Goal: Communication & Community: Participate in discussion

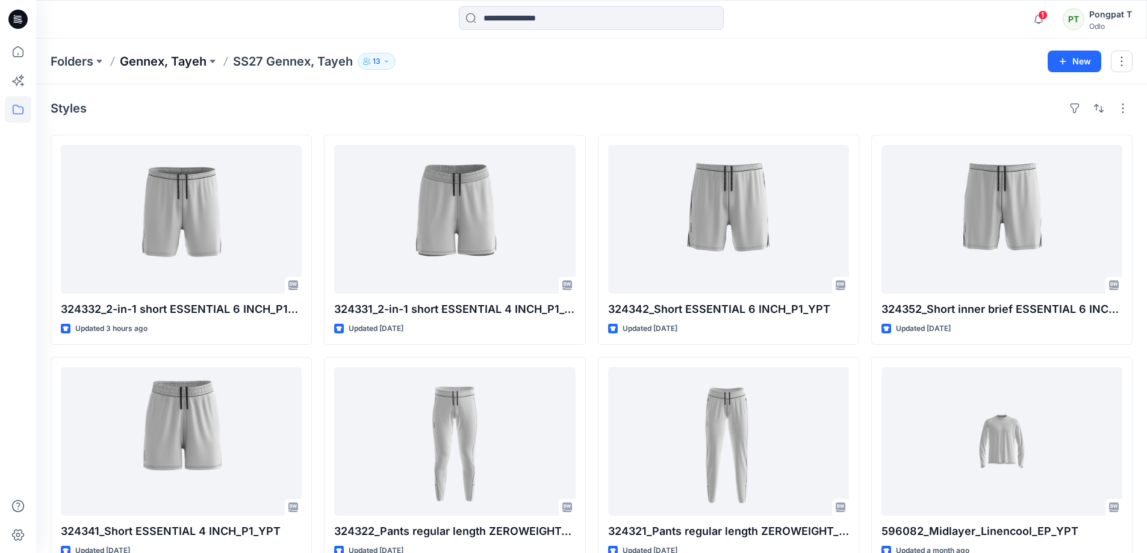
click at [153, 69] on p "Gennex, Tayeh" at bounding box center [163, 61] width 87 height 17
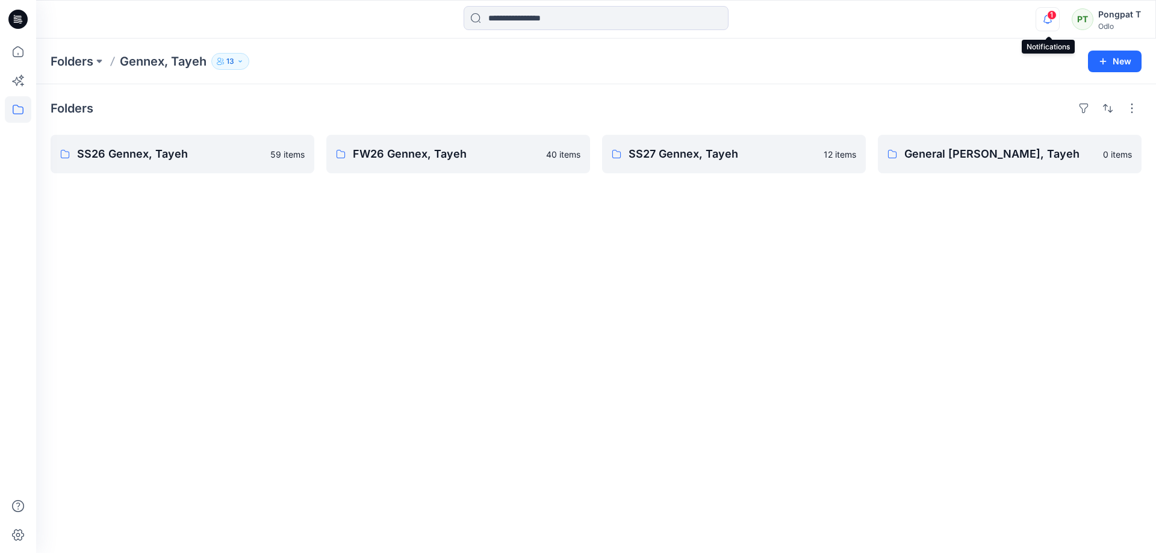
click at [1048, 23] on icon "button" at bounding box center [1048, 23] width 4 height 2
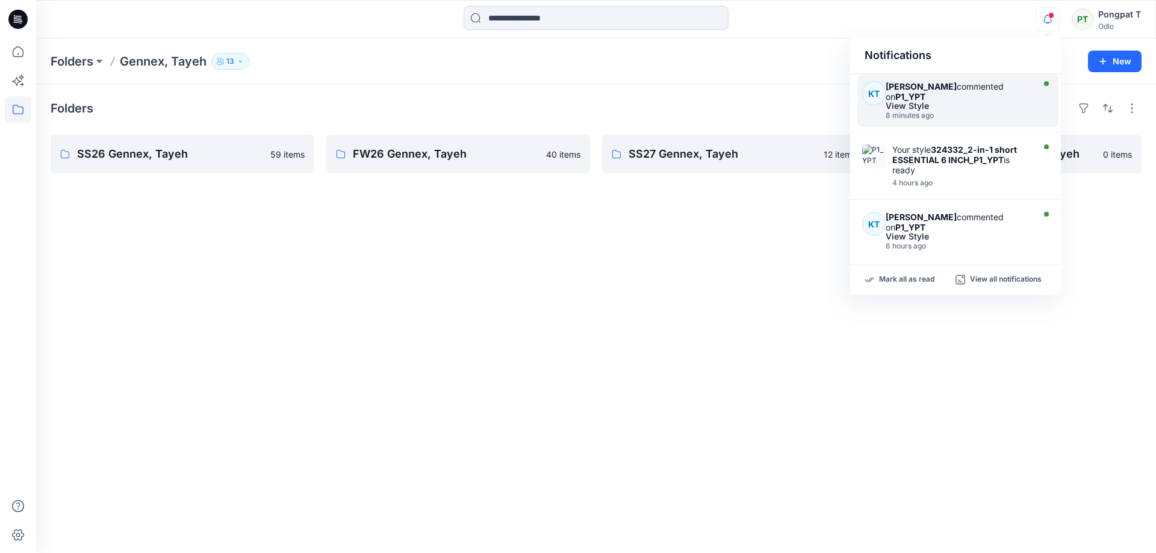
click at [925, 96] on div "[PERSON_NAME] commented on P1_YPT" at bounding box center [958, 91] width 144 height 20
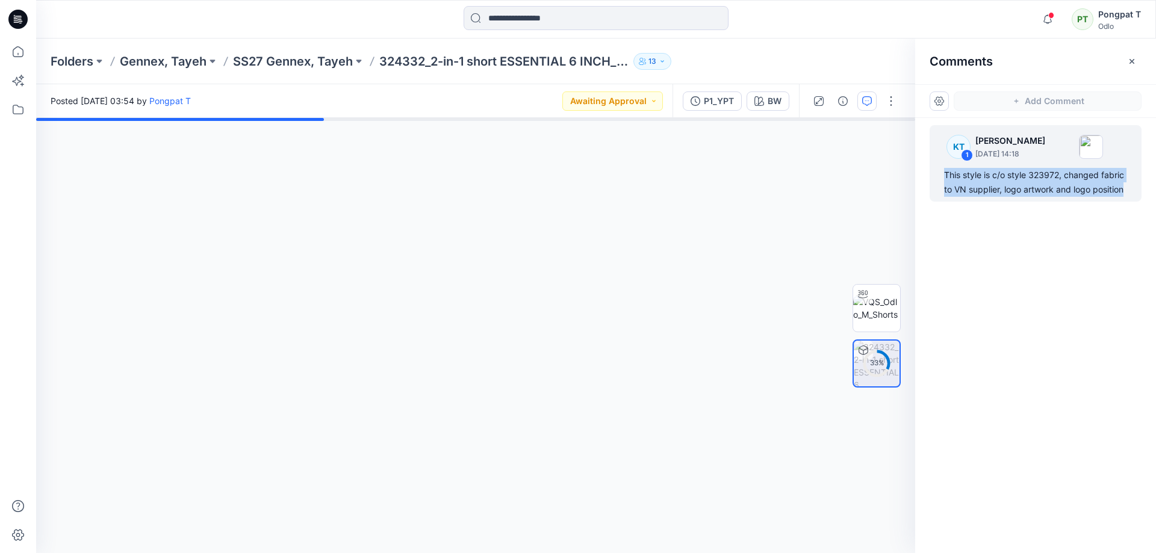
drag, startPoint x: 943, startPoint y: 175, endPoint x: 1155, endPoint y: 200, distance: 213.4
click at [1146, 200] on div "KT 1 [PERSON_NAME] [DATE] 14:18 This style is c/o style 323972, changed fabric …" at bounding box center [1035, 313] width 241 height 391
copy div "This style is c/o style 323972, changed fabric to VN supplier, logo artwork and…"
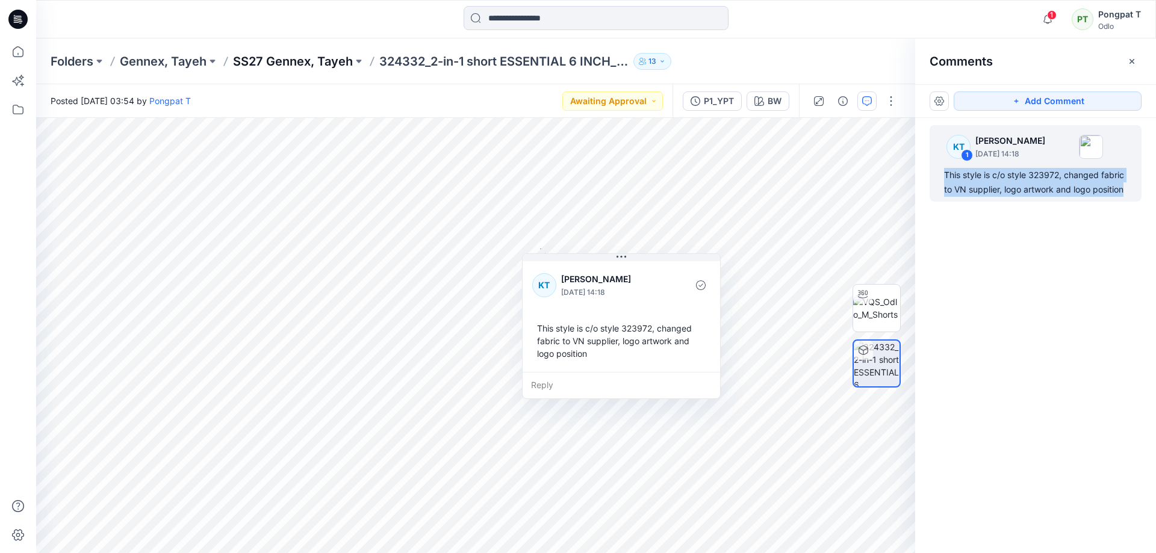
click at [271, 58] on p "SS27 Gennex, Tayeh" at bounding box center [293, 61] width 120 height 17
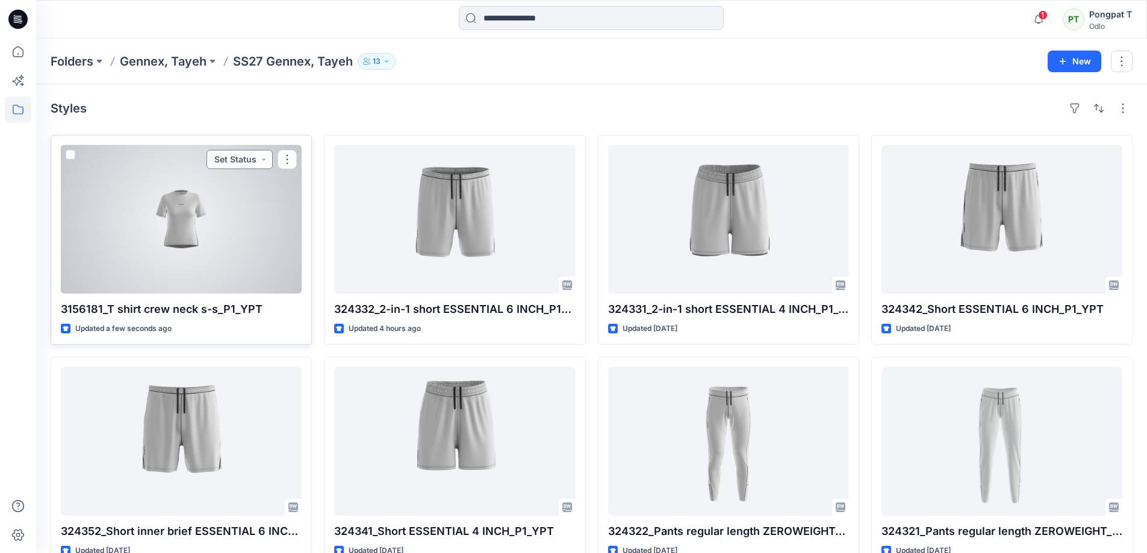
click at [264, 158] on button "Set Status" at bounding box center [239, 159] width 66 height 19
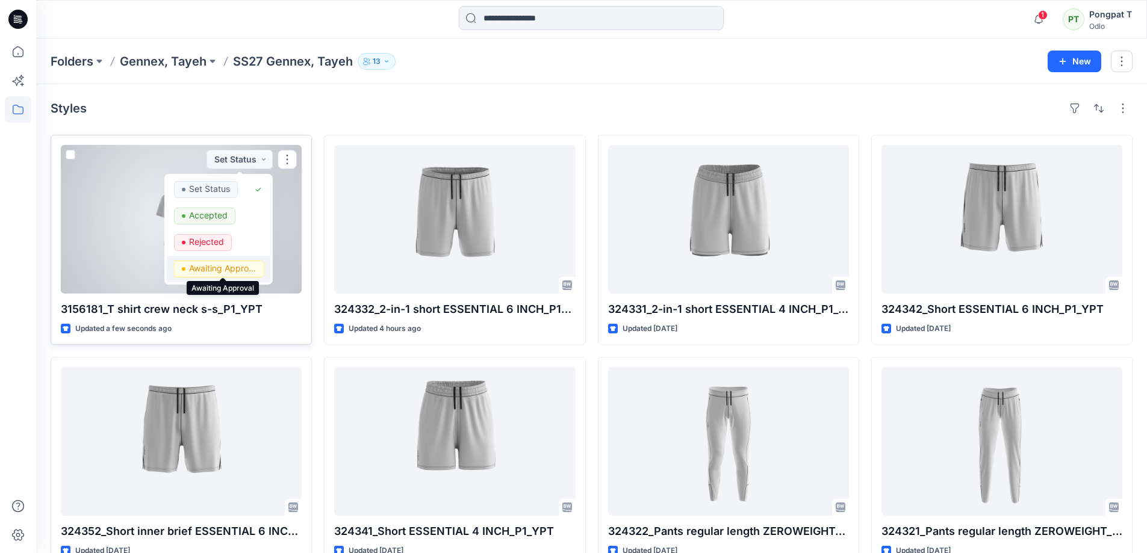
click at [243, 270] on p "Awaiting Approval" at bounding box center [222, 269] width 67 height 16
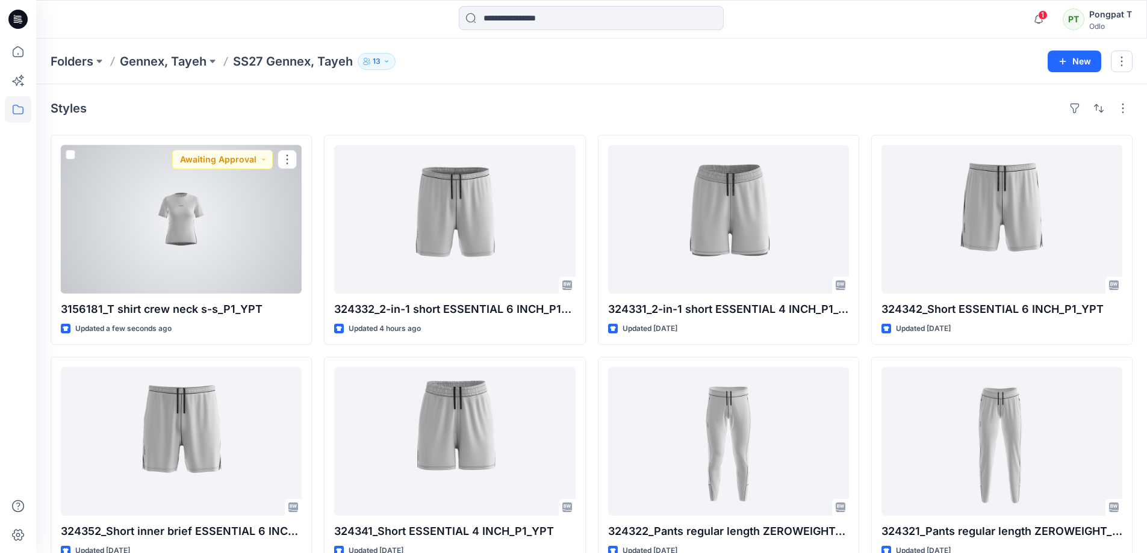
click at [185, 209] on div at bounding box center [181, 219] width 241 height 149
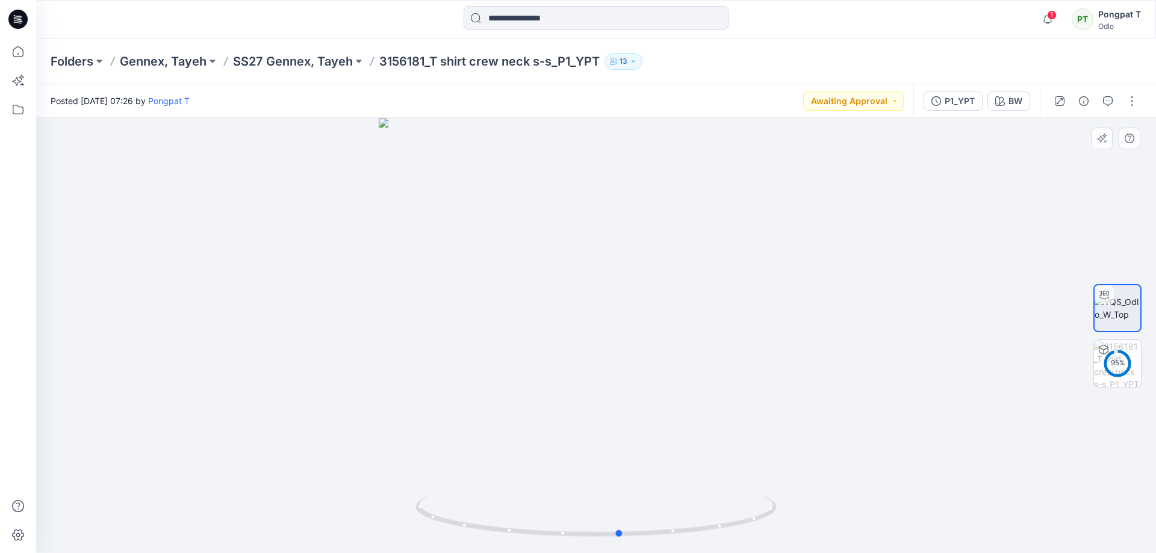
drag, startPoint x: 719, startPoint y: 464, endPoint x: 743, endPoint y: 488, distance: 34.1
click at [743, 488] on div at bounding box center [596, 335] width 1120 height 435
click at [824, 263] on div at bounding box center [596, 335] width 1120 height 435
click at [302, 66] on p "SS27 Gennex, Tayeh" at bounding box center [293, 61] width 120 height 17
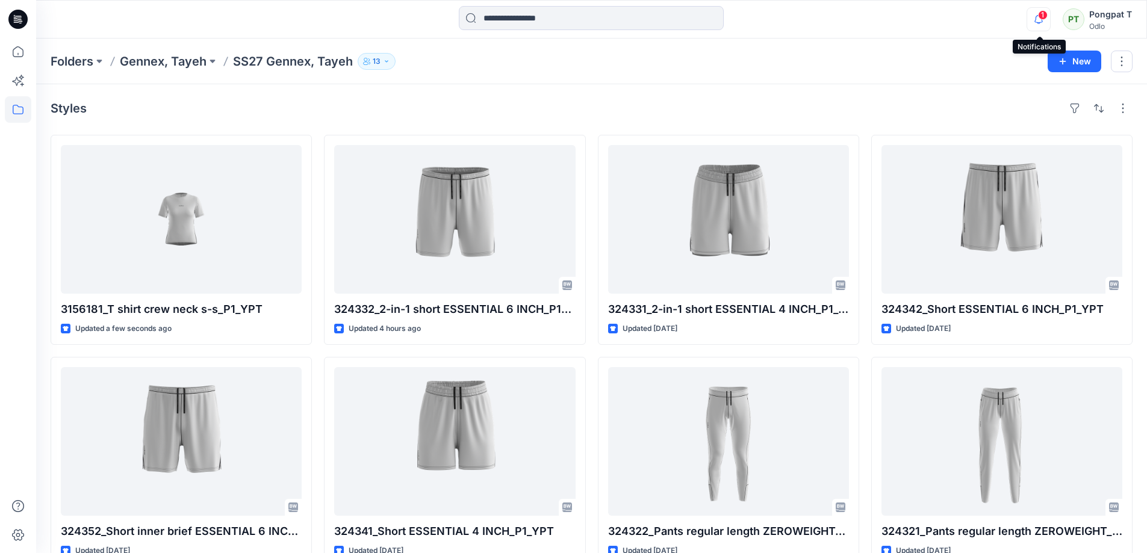
click at [1037, 19] on icon "button" at bounding box center [1038, 19] width 8 height 8
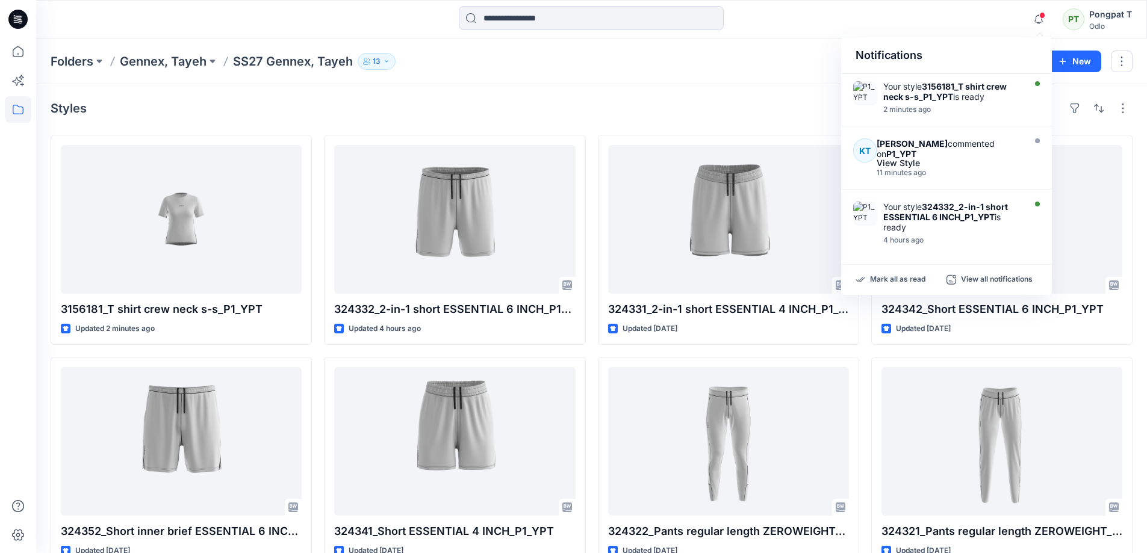
click at [663, 100] on div "Styles" at bounding box center [592, 108] width 1082 height 19
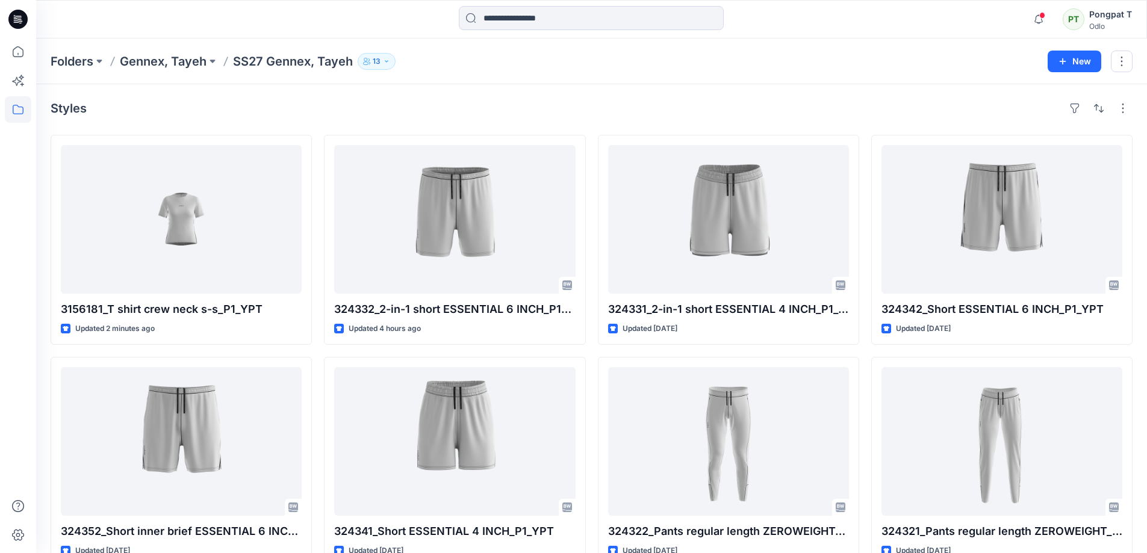
click at [551, 115] on div "Styles" at bounding box center [592, 108] width 1082 height 19
click at [553, 115] on div "Styles" at bounding box center [592, 108] width 1082 height 19
click at [359, 100] on div "Styles" at bounding box center [592, 108] width 1082 height 19
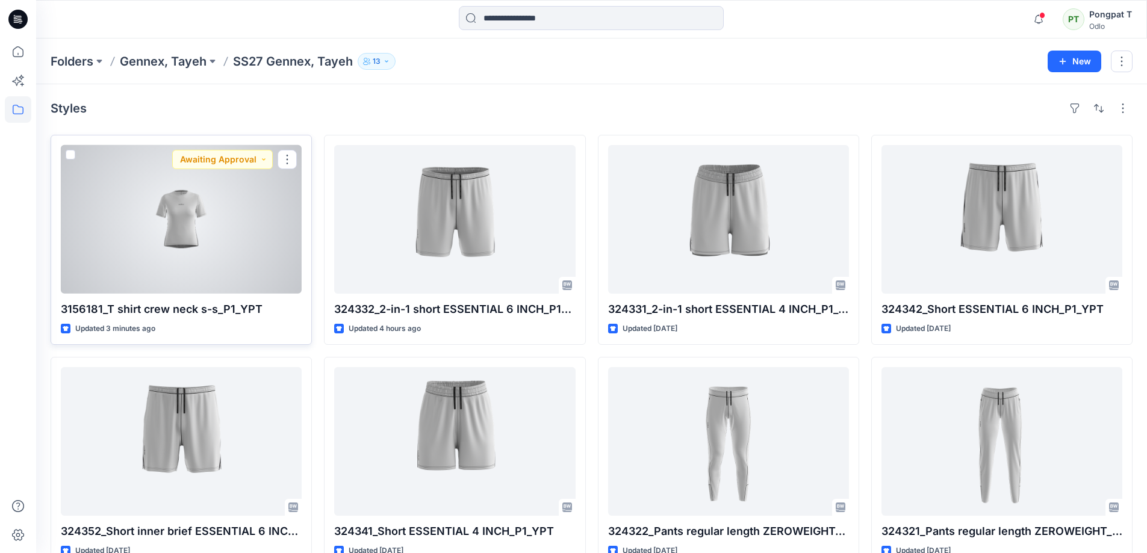
click at [188, 232] on div at bounding box center [181, 219] width 241 height 149
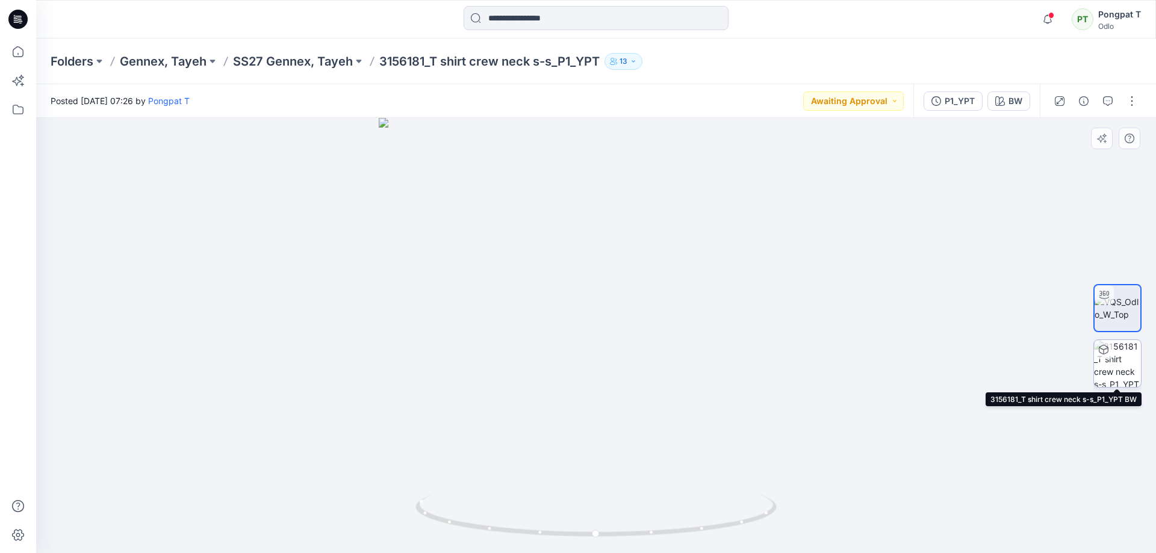
click at [1118, 370] on img at bounding box center [1117, 363] width 47 height 47
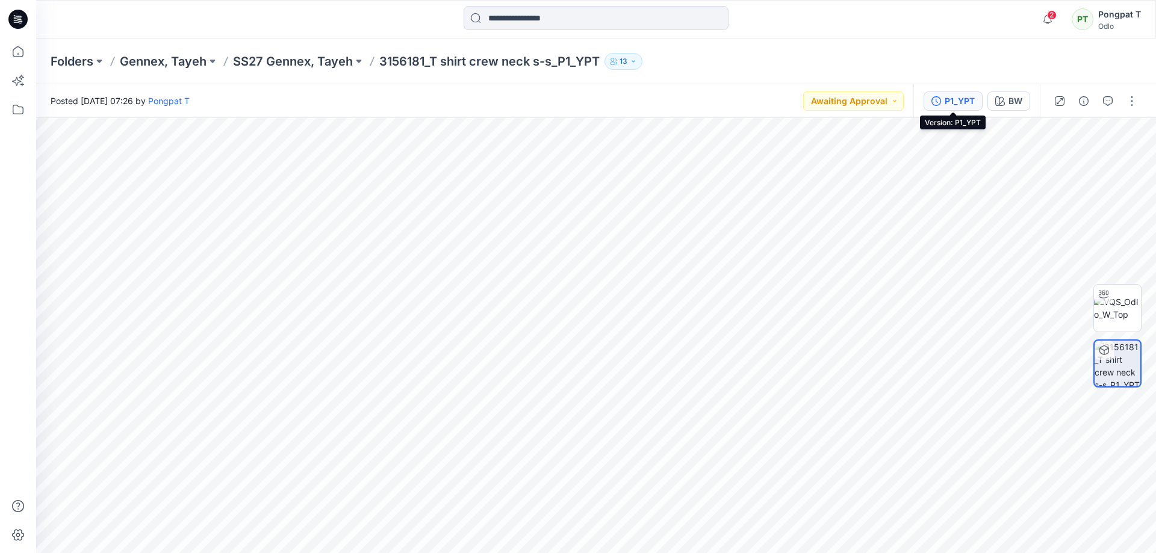
click at [949, 108] on button "P1_YPT" at bounding box center [952, 101] width 59 height 19
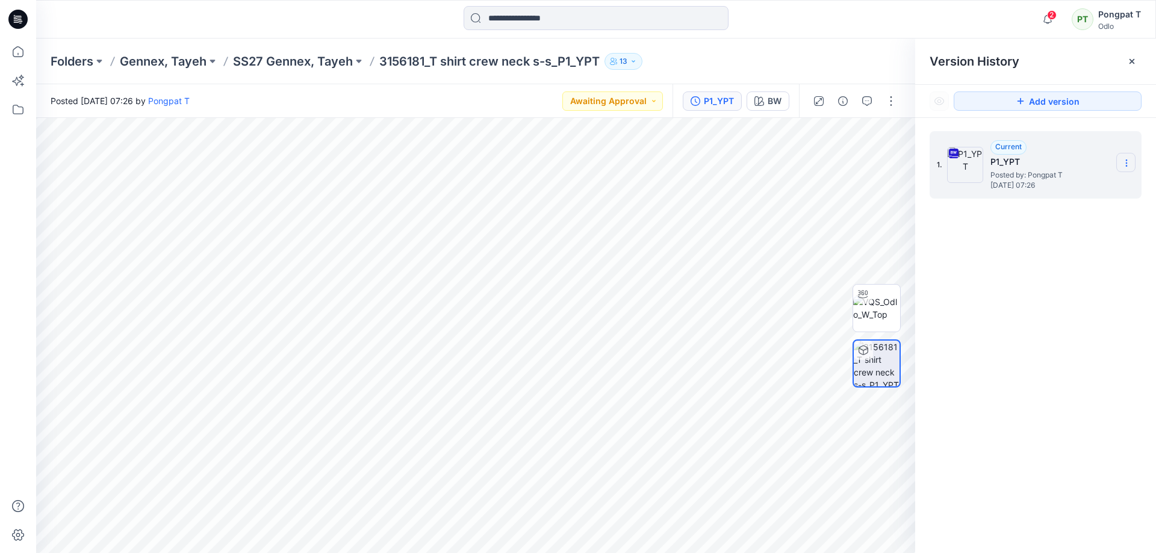
click at [1127, 164] on icon at bounding box center [1127, 163] width 10 height 10
click at [888, 102] on button "button" at bounding box center [890, 101] width 19 height 19
click at [868, 101] on icon "button" at bounding box center [867, 101] width 10 height 10
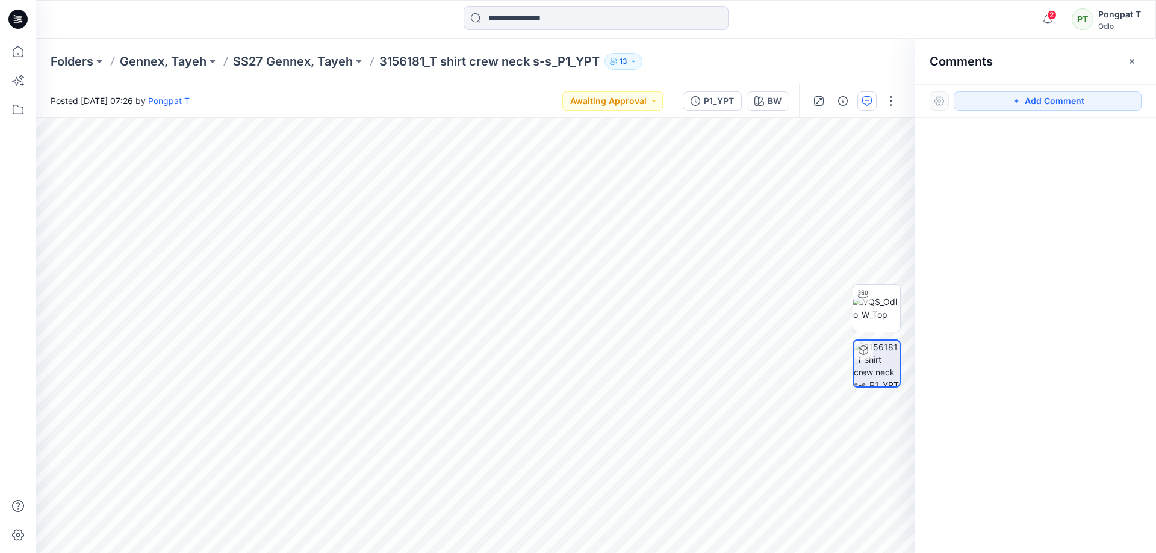
click at [867, 101] on icon "button" at bounding box center [867, 100] width 4 height 1
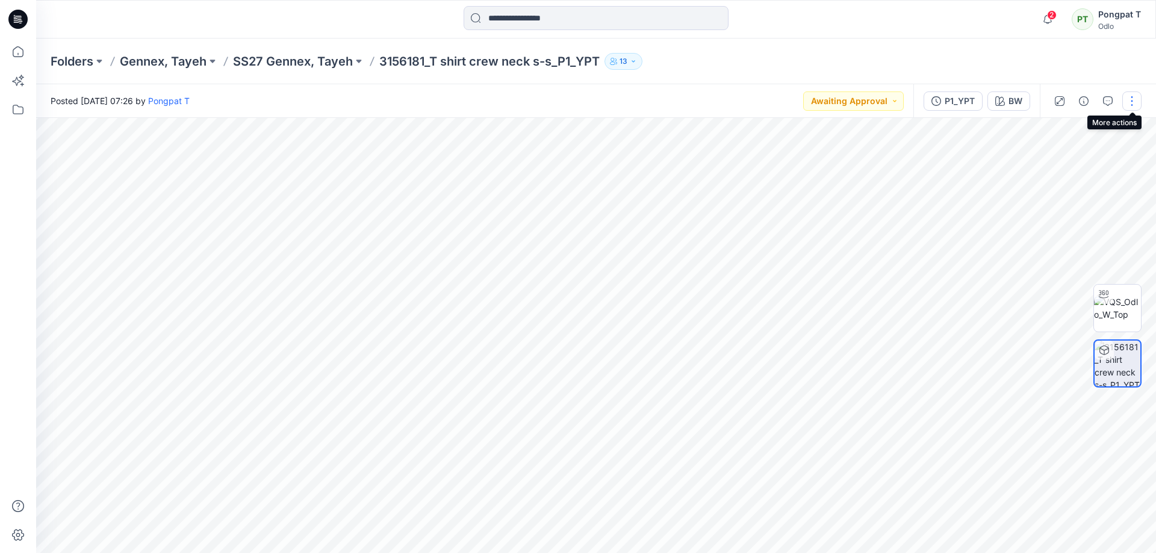
click at [1130, 101] on button "button" at bounding box center [1131, 101] width 19 height 19
click at [1101, 105] on button "button" at bounding box center [1107, 101] width 19 height 19
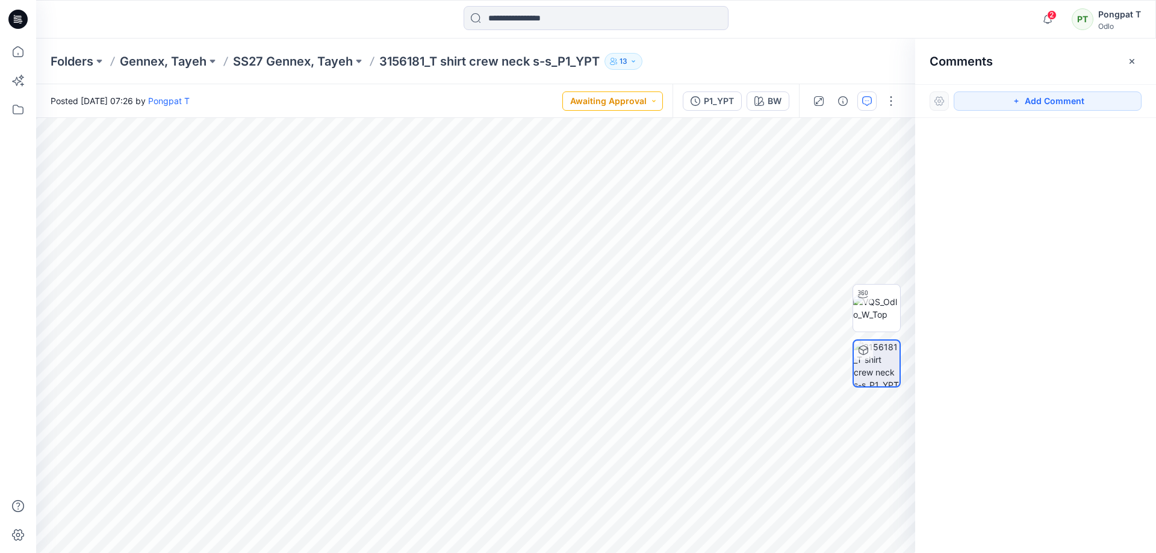
click at [620, 105] on button "Awaiting Approval" at bounding box center [612, 101] width 101 height 19
click at [709, 103] on div "P1_YPT" at bounding box center [719, 101] width 30 height 13
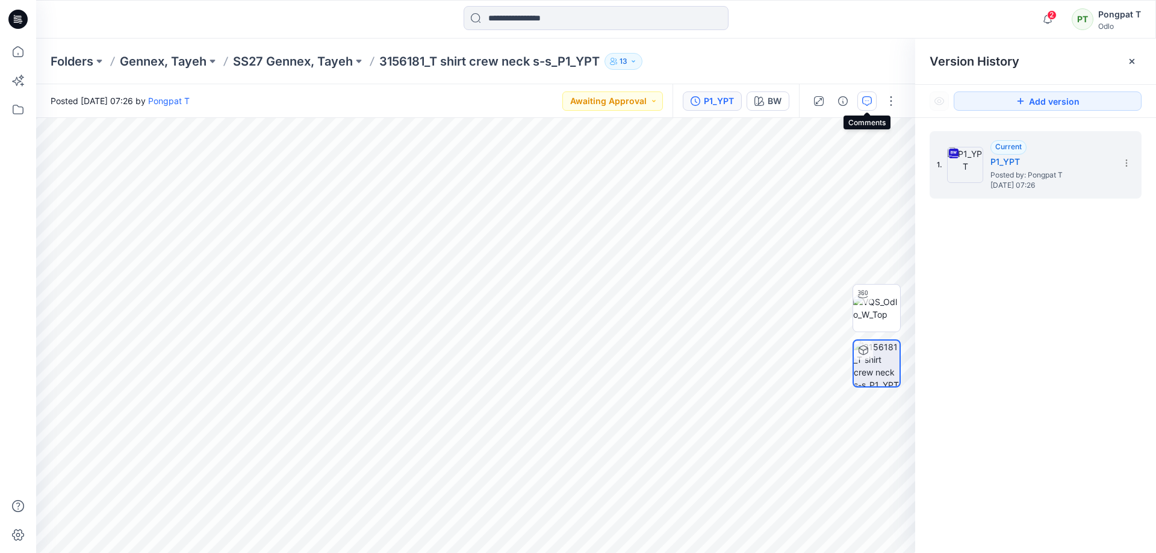
click at [870, 99] on icon "button" at bounding box center [867, 101] width 10 height 10
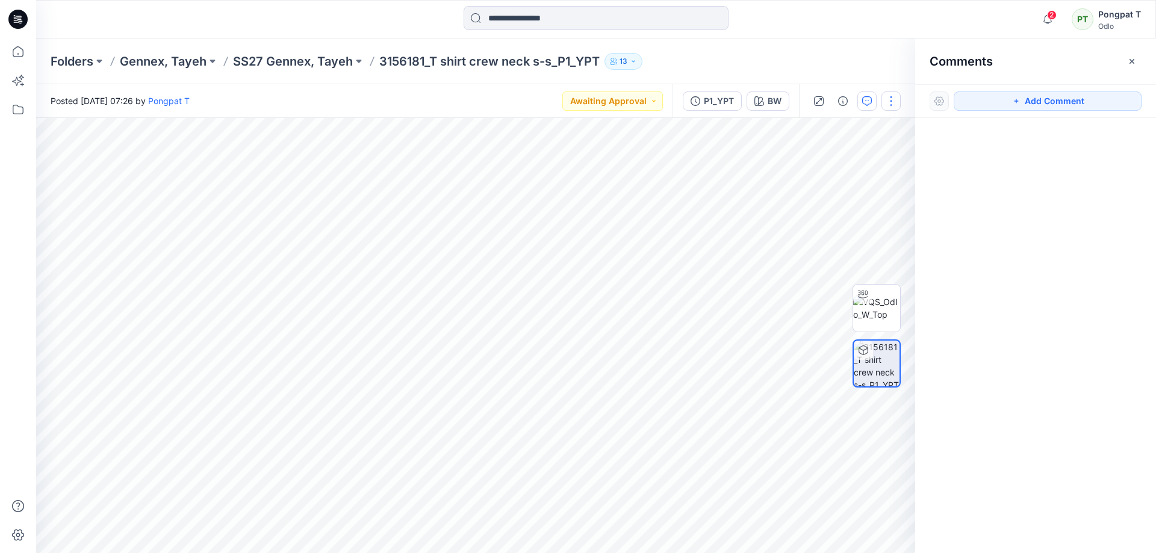
click at [890, 99] on button "button" at bounding box center [890, 101] width 19 height 19
click at [282, 64] on p "SS27 Gennex, Tayeh" at bounding box center [293, 61] width 120 height 17
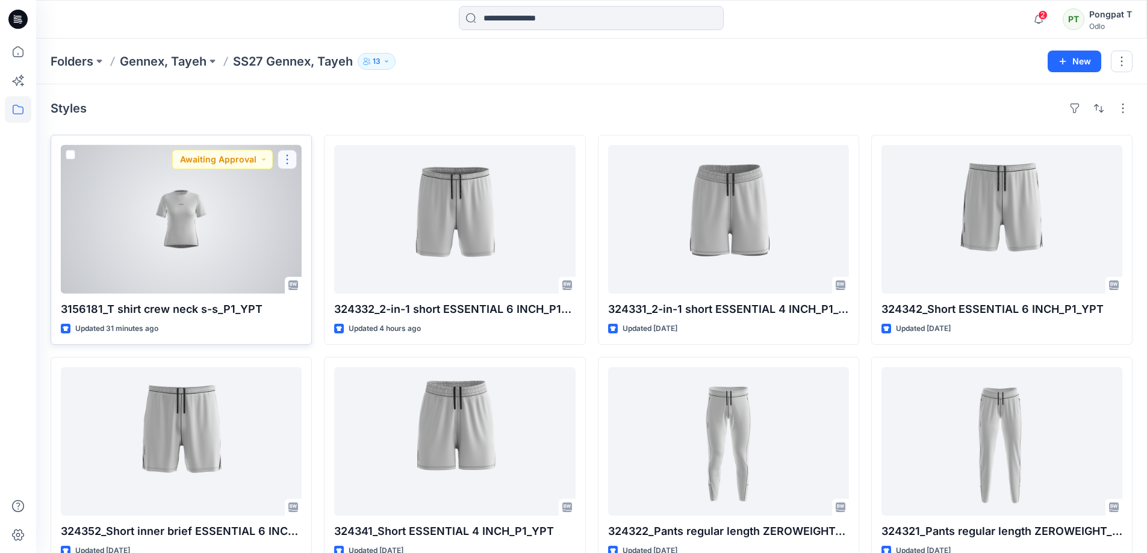
click at [287, 160] on button "button" at bounding box center [287, 159] width 19 height 19
click at [344, 183] on button "Edit" at bounding box center [345, 187] width 130 height 22
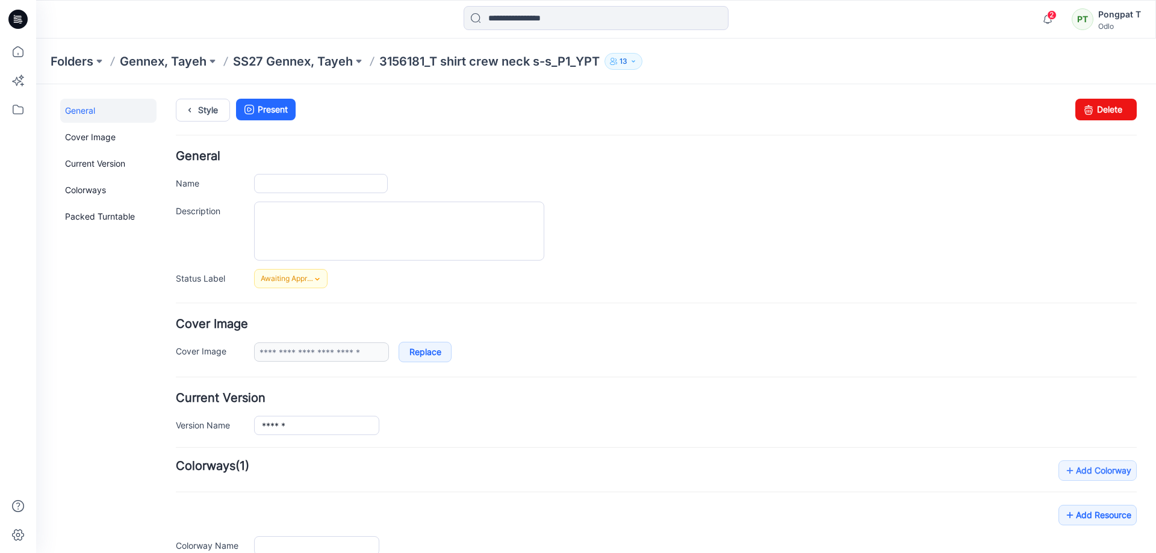
type input "**********"
type input "**"
type input "**********"
click at [1097, 106] on link "Delete" at bounding box center [1105, 110] width 61 height 22
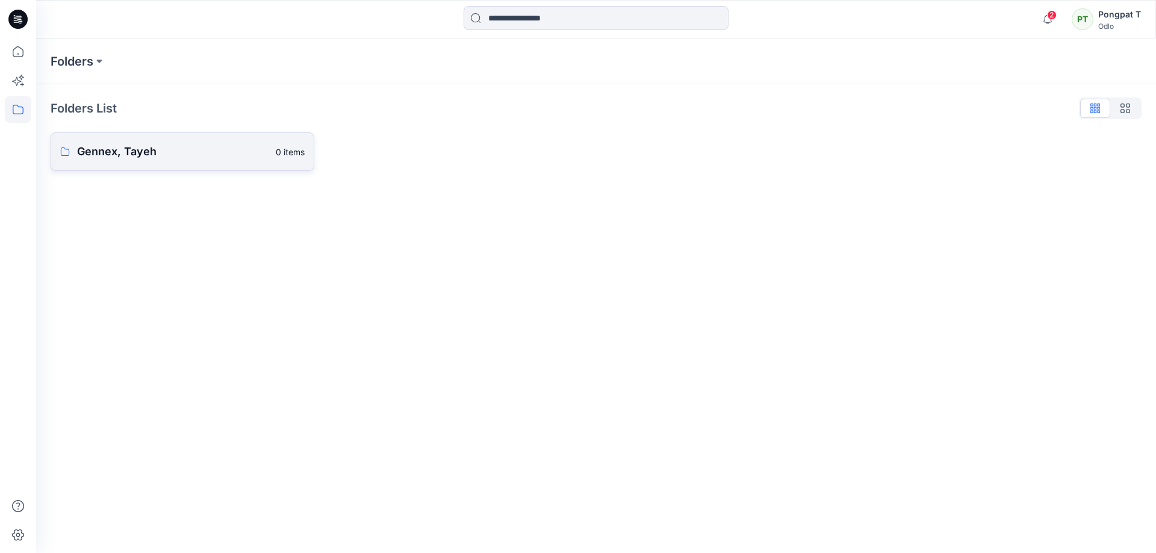
click at [102, 154] on p "Gennex, Tayeh" at bounding box center [172, 151] width 191 height 17
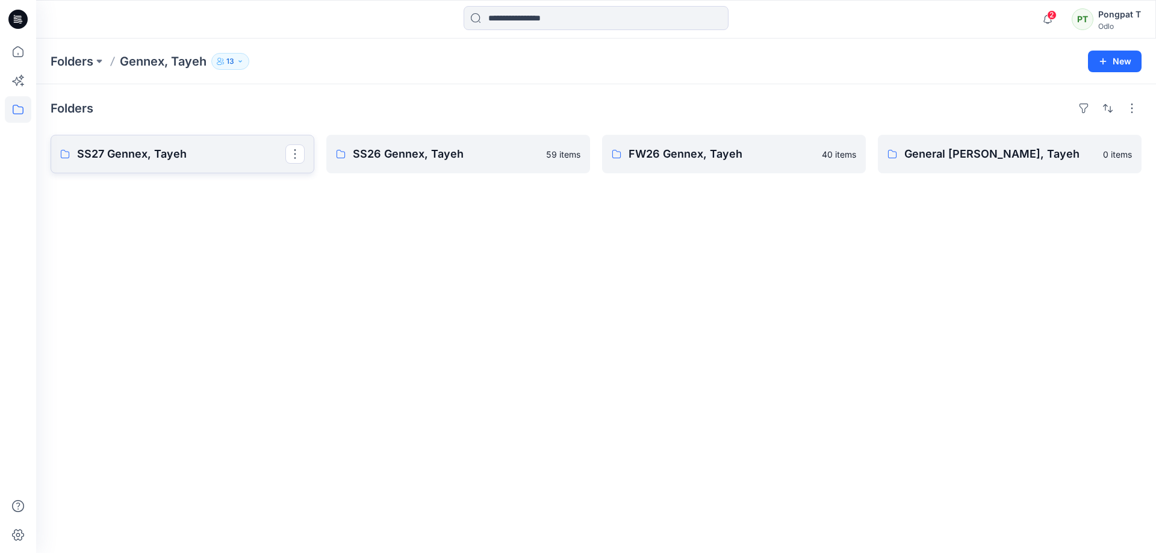
click at [126, 154] on p "SS27 Gennex, Tayeh" at bounding box center [181, 154] width 208 height 17
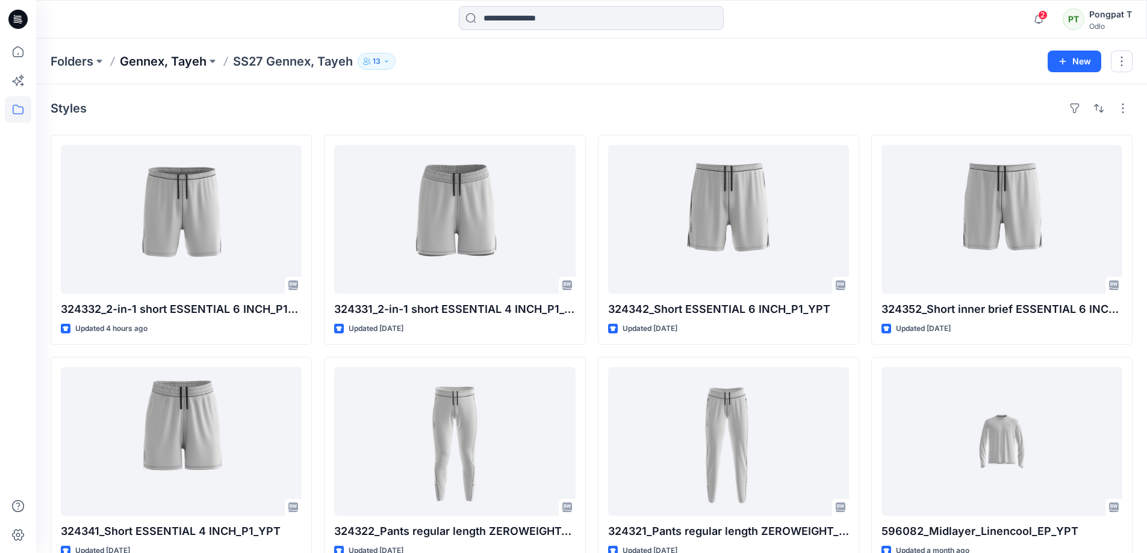
click at [173, 57] on p "Gennex, Tayeh" at bounding box center [163, 61] width 87 height 17
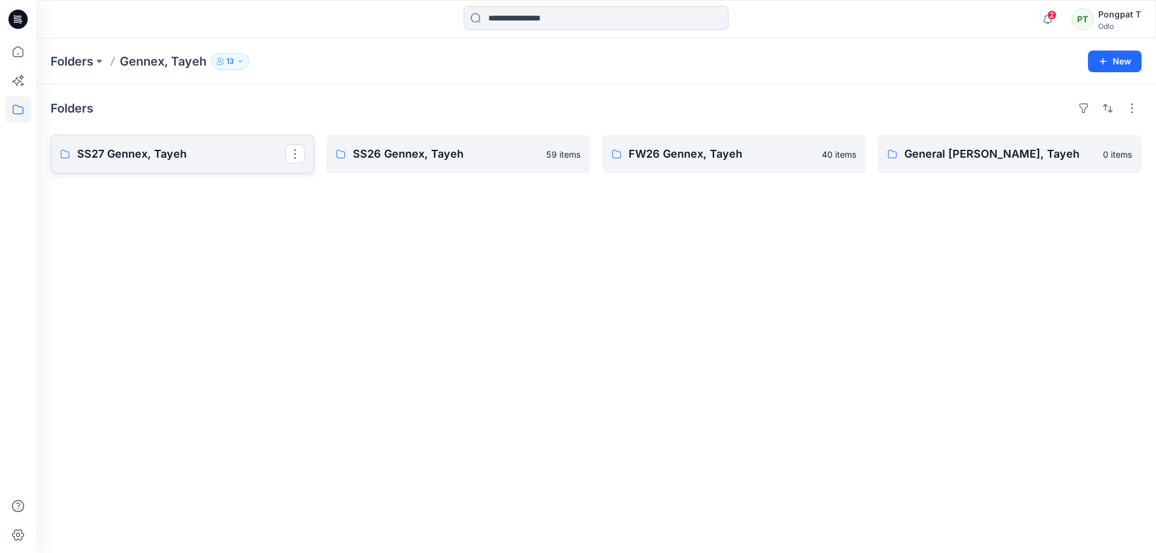
click at [135, 155] on p "SS27 Gennex, Tayeh" at bounding box center [181, 154] width 208 height 17
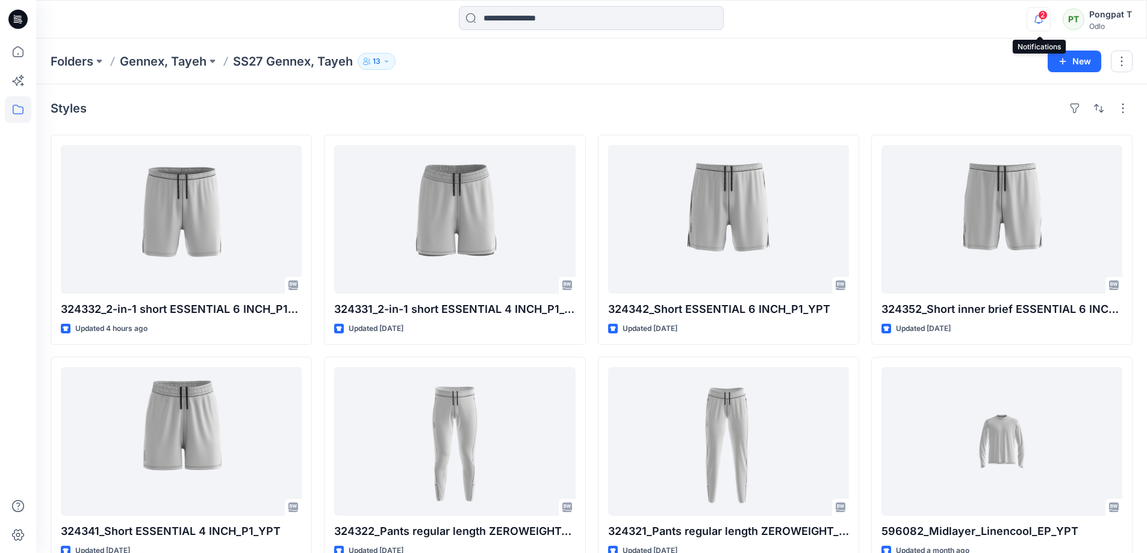
click at [1040, 21] on icon "button" at bounding box center [1038, 19] width 23 height 24
click at [353, 109] on div "Styles" at bounding box center [592, 108] width 1082 height 19
click at [157, 64] on p "Gennex, Tayeh" at bounding box center [163, 61] width 87 height 17
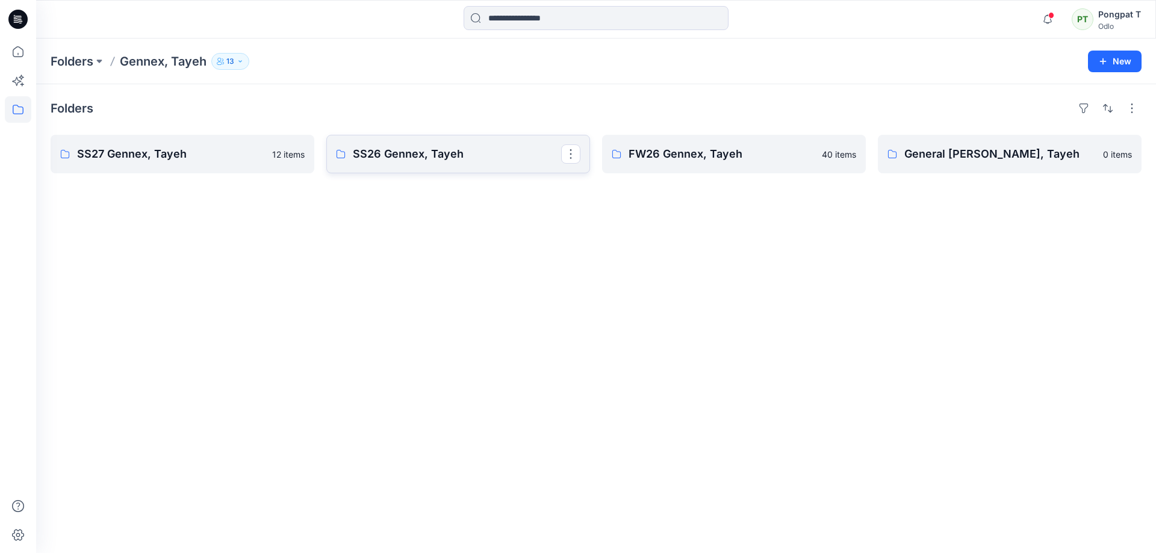
click at [438, 158] on p "SS26 Gennex, Tayeh" at bounding box center [457, 154] width 208 height 17
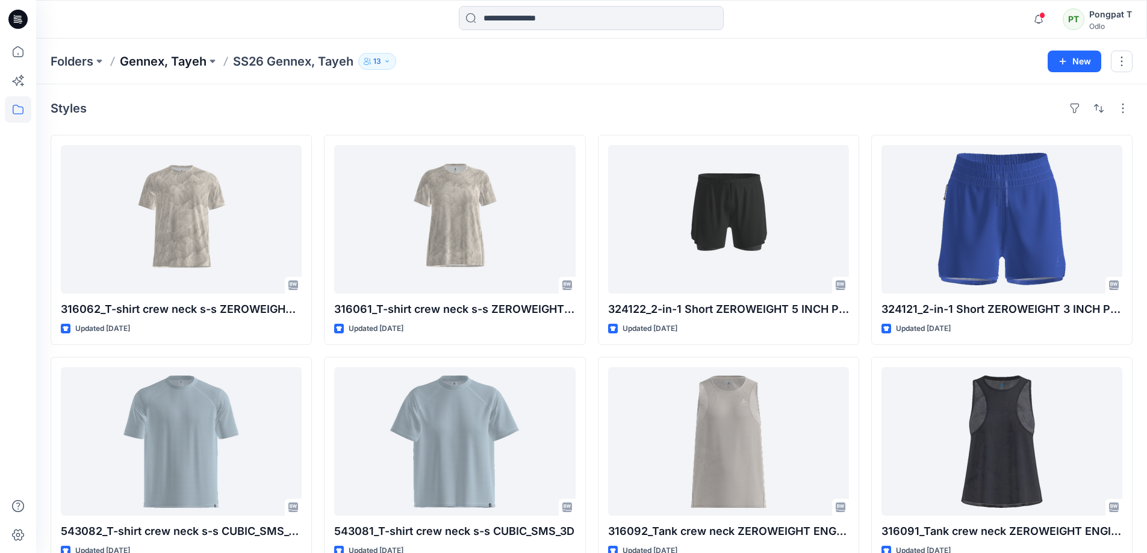
click at [145, 61] on p "Gennex, Tayeh" at bounding box center [163, 61] width 87 height 17
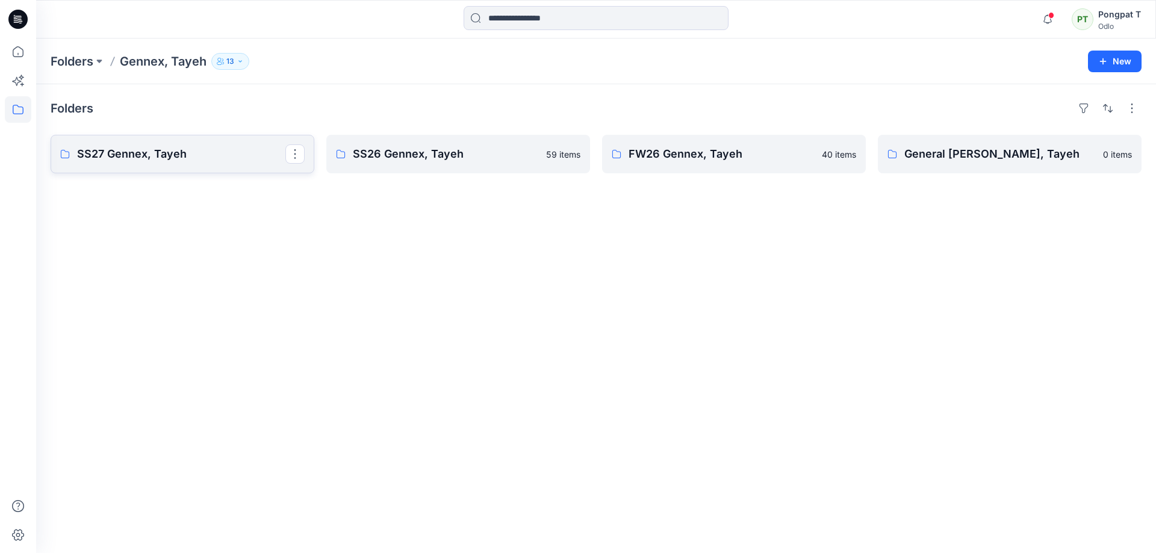
click at [172, 165] on link "SS27 Gennex, Tayeh" at bounding box center [183, 154] width 264 height 39
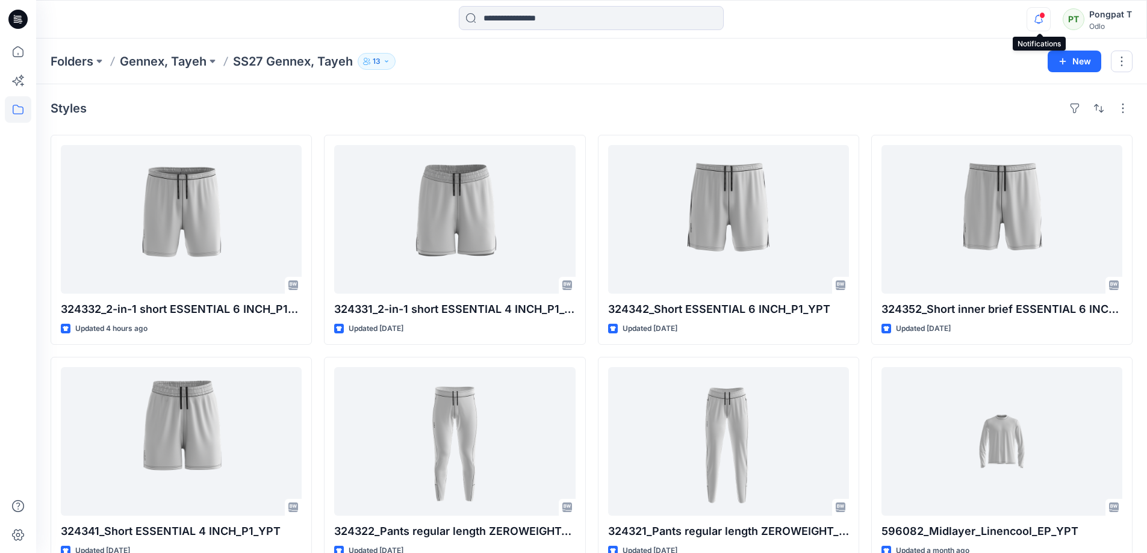
click at [1039, 18] on icon "button" at bounding box center [1038, 19] width 23 height 24
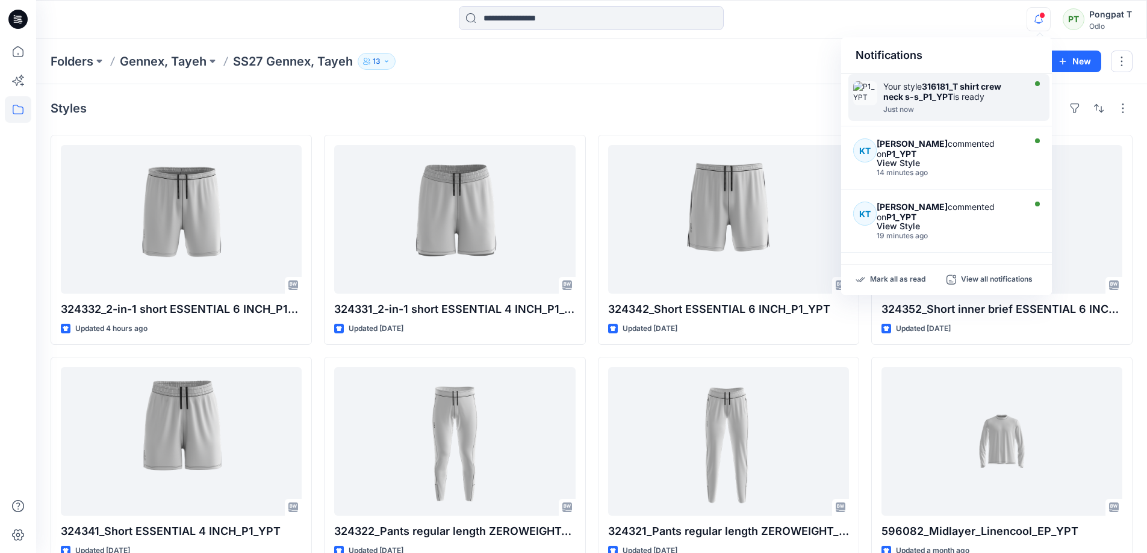
click at [943, 104] on div at bounding box center [952, 103] width 138 height 2
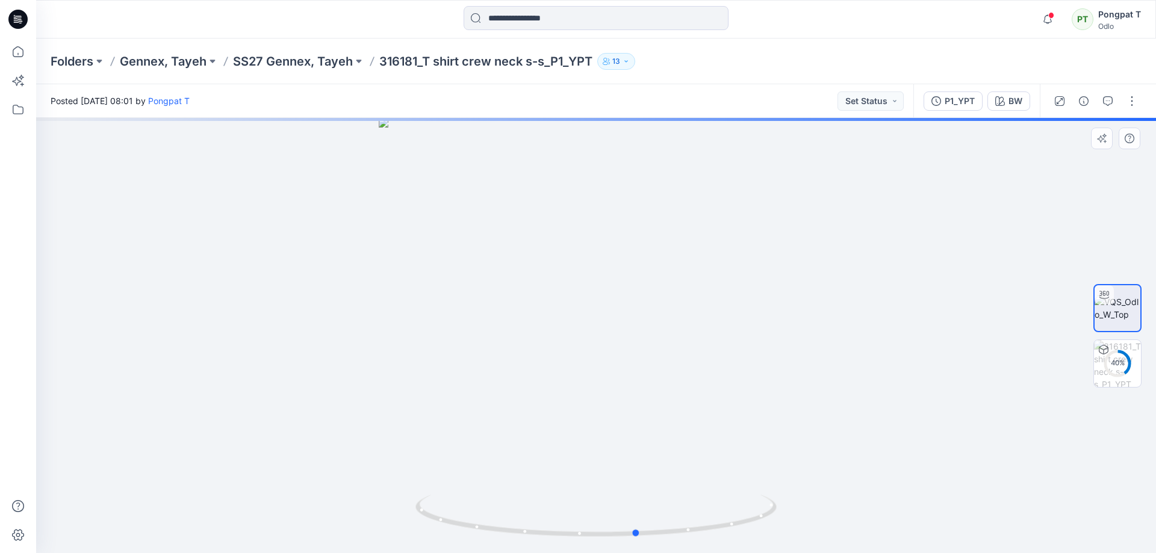
drag, startPoint x: 724, startPoint y: 488, endPoint x: 405, endPoint y: 481, distance: 319.7
click at [405, 481] on div at bounding box center [596, 335] width 1120 height 435
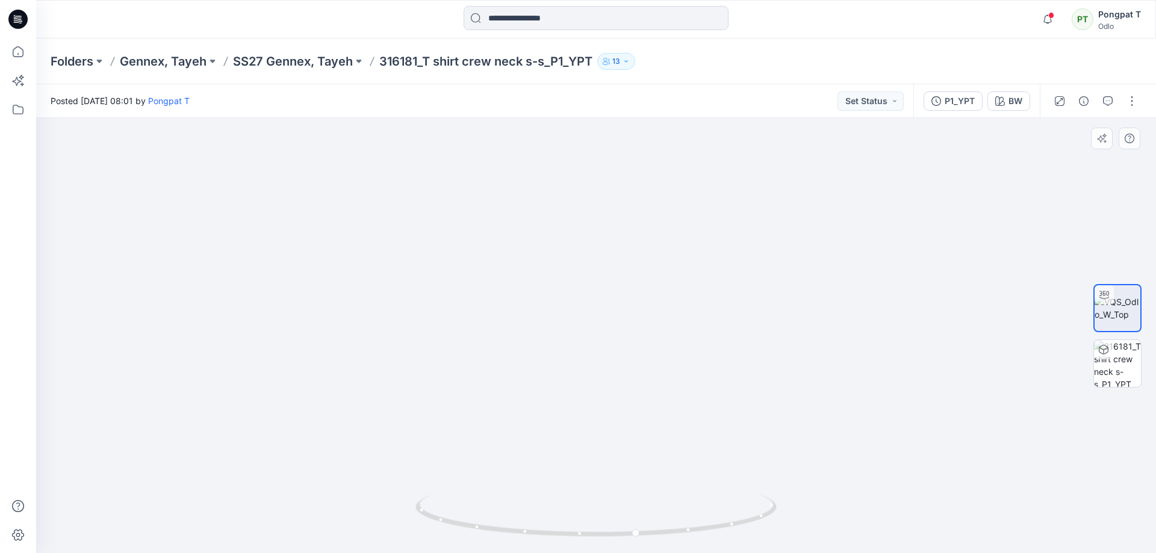
drag, startPoint x: 644, startPoint y: 247, endPoint x: 636, endPoint y: 438, distance: 191.0
click at [636, 438] on img at bounding box center [596, 308] width 1098 height 489
drag, startPoint x: 633, startPoint y: 270, endPoint x: 628, endPoint y: 338, distance: 67.6
click at [628, 338] on img at bounding box center [596, 335] width 1098 height 435
drag, startPoint x: 687, startPoint y: 364, endPoint x: 674, endPoint y: 252, distance: 112.7
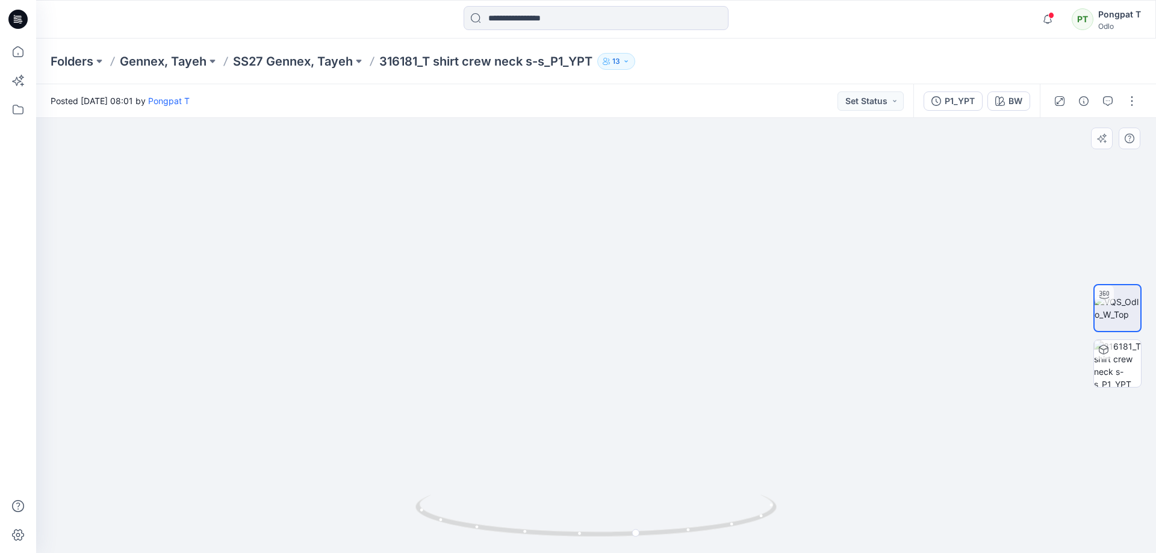
click at [674, 252] on img at bounding box center [566, 248] width 2466 height 609
drag, startPoint x: 712, startPoint y: 386, endPoint x: 661, endPoint y: 156, distance: 235.6
click at [661, 161] on img at bounding box center [562, 227] width 2466 height 653
click at [266, 63] on p "SS27 Gennex, Tayeh" at bounding box center [293, 61] width 120 height 17
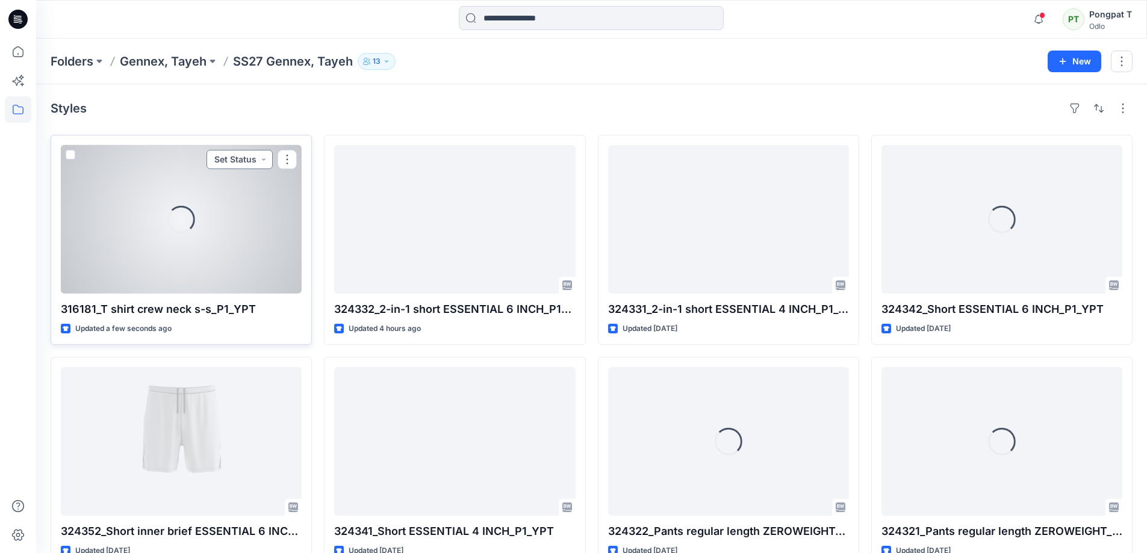
click at [260, 163] on button "Set Status" at bounding box center [239, 159] width 66 height 19
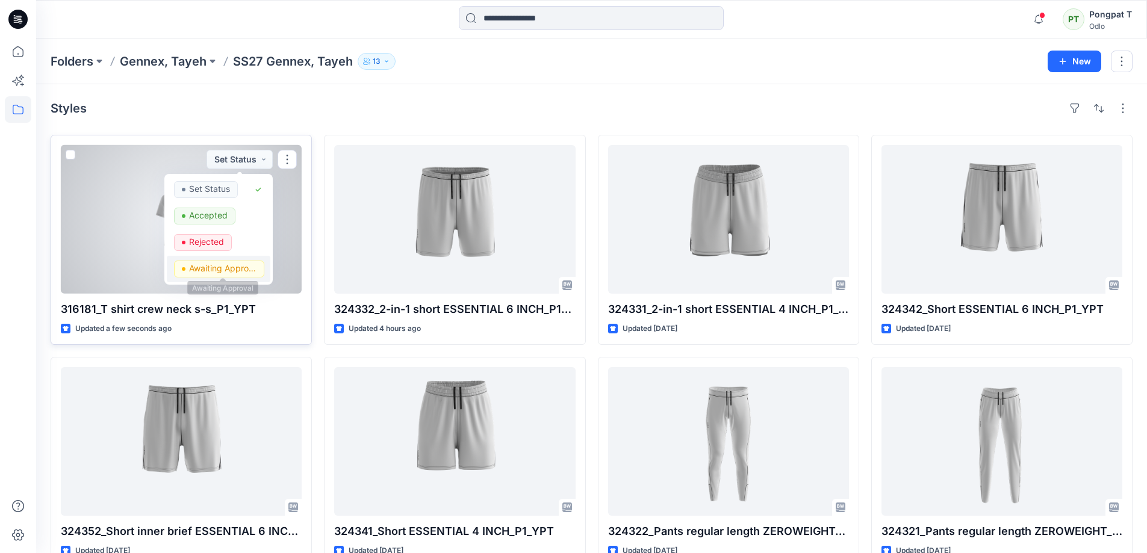
click at [224, 270] on p "Awaiting Approval" at bounding box center [222, 269] width 67 height 16
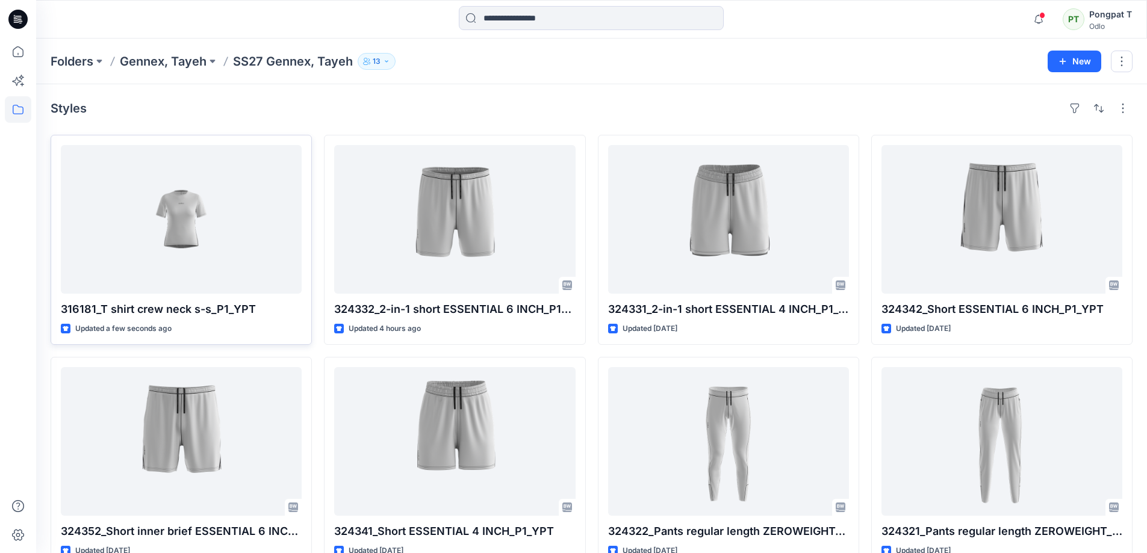
click at [365, 108] on div "Styles" at bounding box center [592, 108] width 1082 height 19
click at [510, 101] on div "Styles" at bounding box center [592, 108] width 1082 height 19
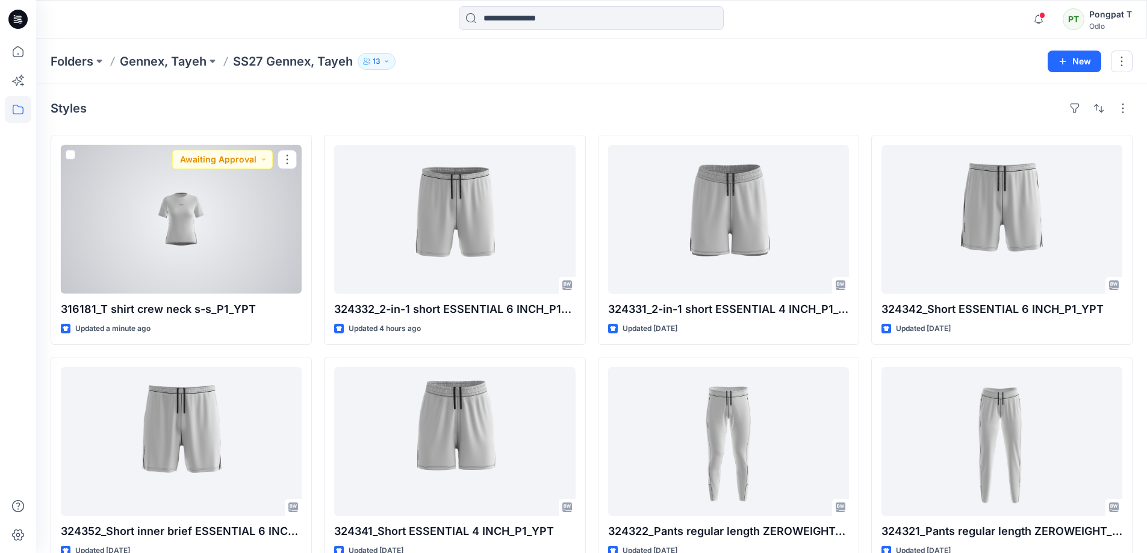
drag, startPoint x: 237, startPoint y: 231, endPoint x: 283, endPoint y: 248, distance: 49.5
click at [236, 231] on div at bounding box center [181, 219] width 241 height 149
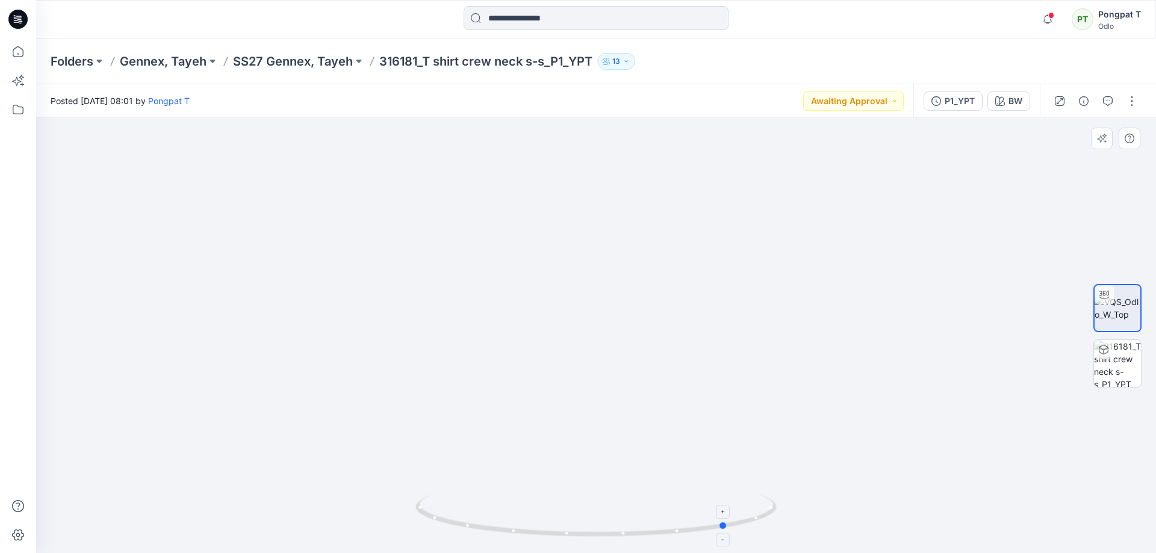
drag, startPoint x: 621, startPoint y: 525, endPoint x: 520, endPoint y: 504, distance: 103.3
click at [520, 504] on icon at bounding box center [597, 517] width 364 height 45
drag, startPoint x: 704, startPoint y: 526, endPoint x: 798, endPoint y: 519, distance: 94.7
click at [798, 519] on div at bounding box center [596, 335] width 1120 height 435
drag, startPoint x: 610, startPoint y: 193, endPoint x: 607, endPoint y: 541, distance: 348.0
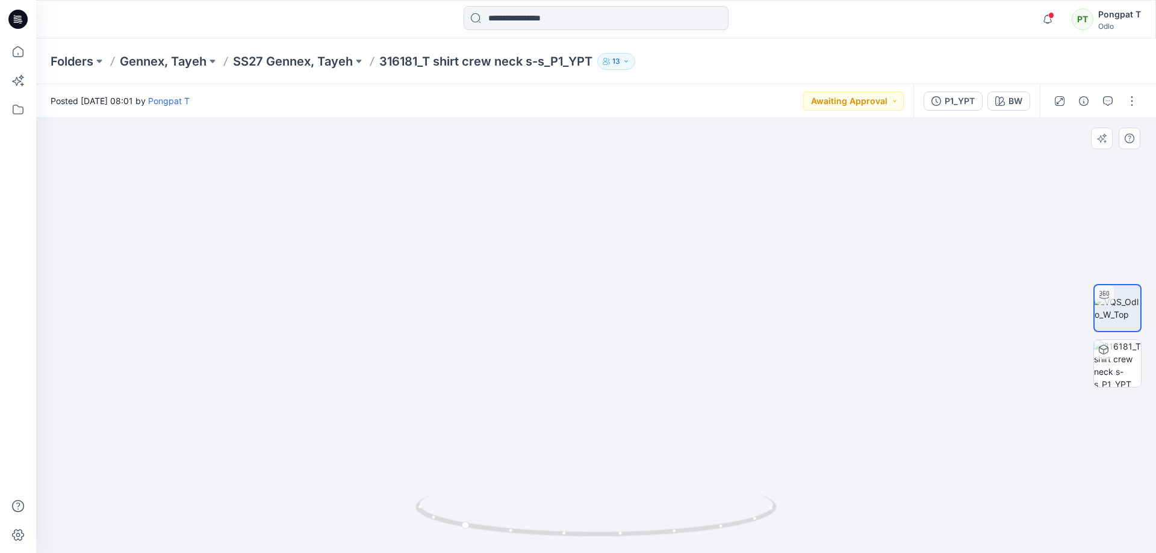
click at [607, 545] on div at bounding box center [596, 335] width 1120 height 435
drag, startPoint x: 615, startPoint y: 154, endPoint x: 619, endPoint y: 370, distance: 215.5
click at [619, 370] on img at bounding box center [597, 329] width 1595 height 448
drag, startPoint x: 731, startPoint y: 521, endPoint x: 535, endPoint y: 510, distance: 196.5
click at [535, 510] on icon at bounding box center [597, 517] width 364 height 45
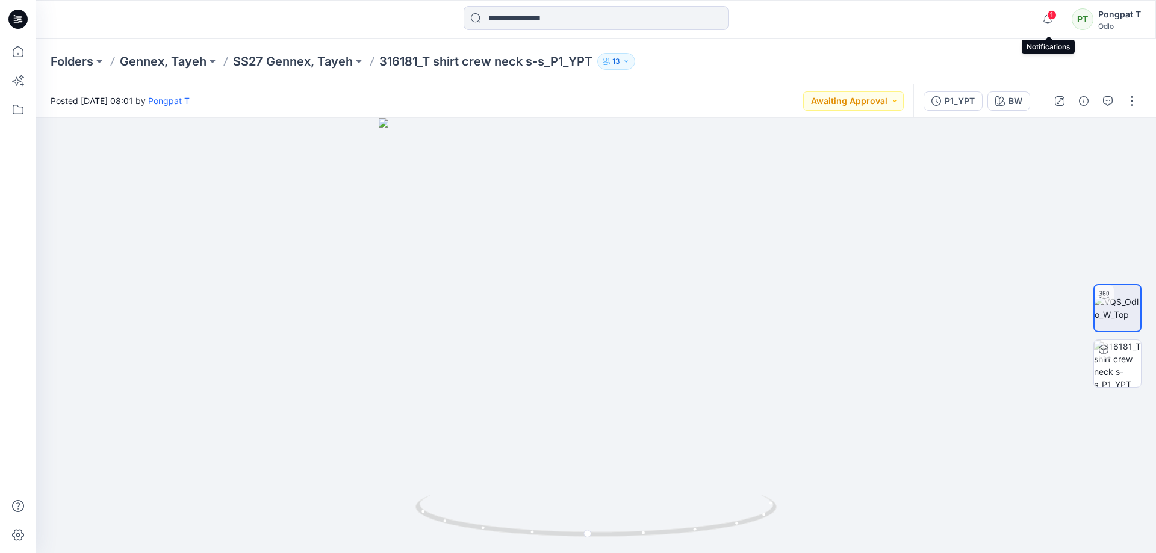
click at [1049, 17] on span "1" at bounding box center [1052, 15] width 10 height 10
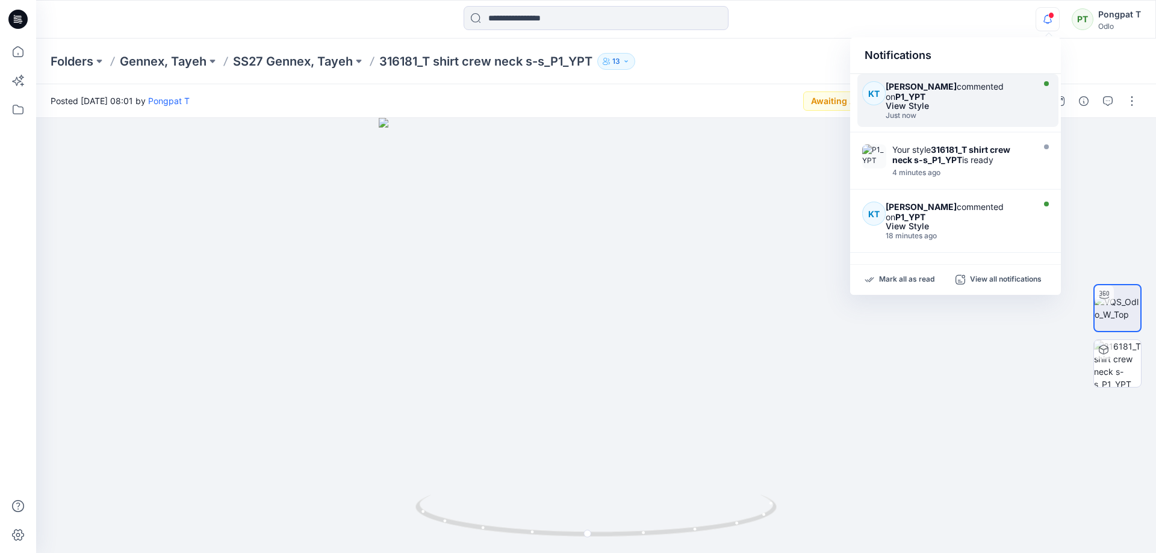
click at [919, 110] on div "View Style" at bounding box center [958, 106] width 144 height 8
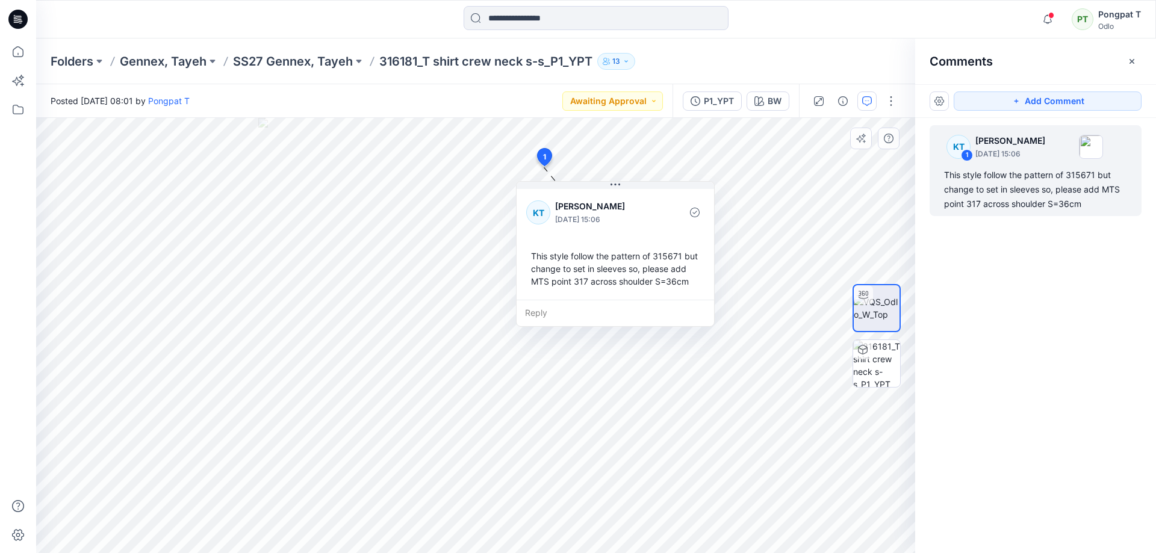
drag, startPoint x: 540, startPoint y: 246, endPoint x: 530, endPoint y: 255, distance: 13.6
click at [530, 255] on div "This style follow the pattern of 315671 but change to set in sleeves so, please…" at bounding box center [615, 269] width 178 height 48
drag, startPoint x: 944, startPoint y: 175, endPoint x: 1093, endPoint y: 210, distance: 153.5
click at [1093, 210] on div "This style follow the pattern of 315671 but change to set in sleeves so, please…" at bounding box center [1035, 189] width 183 height 43
copy div "This style follow the pattern of 315671 but change to set in sleeves so, please…"
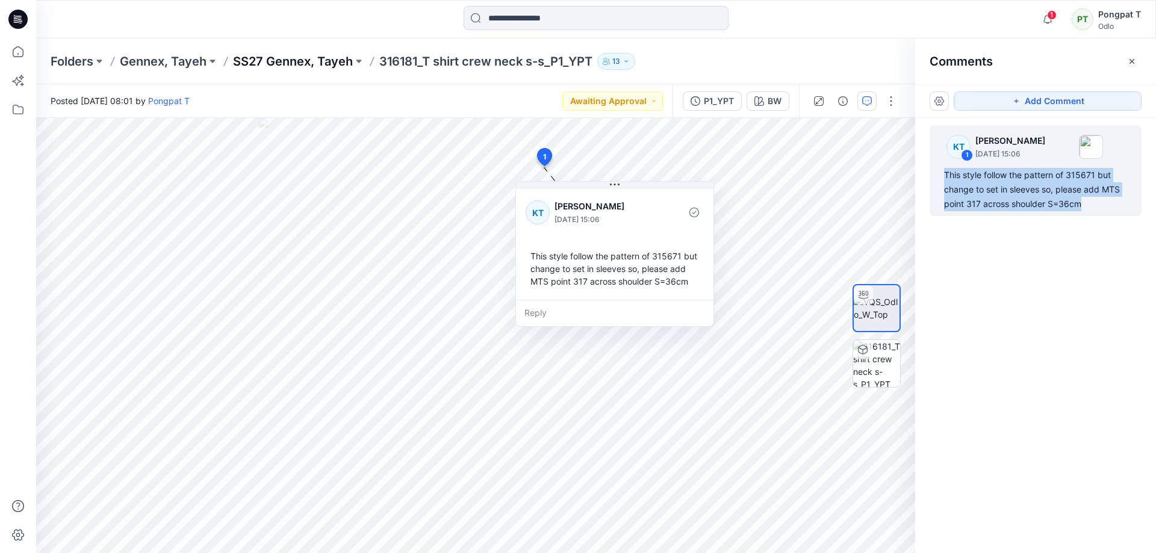
click at [288, 64] on p "SS27 Gennex, Tayeh" at bounding box center [293, 61] width 120 height 17
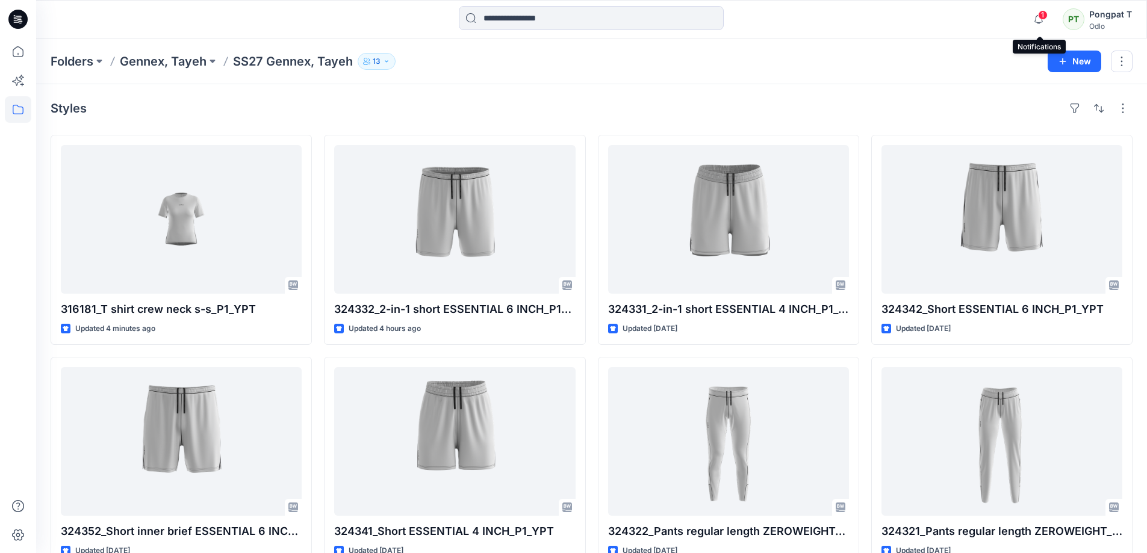
click at [1043, 19] on span "1" at bounding box center [1043, 15] width 10 height 10
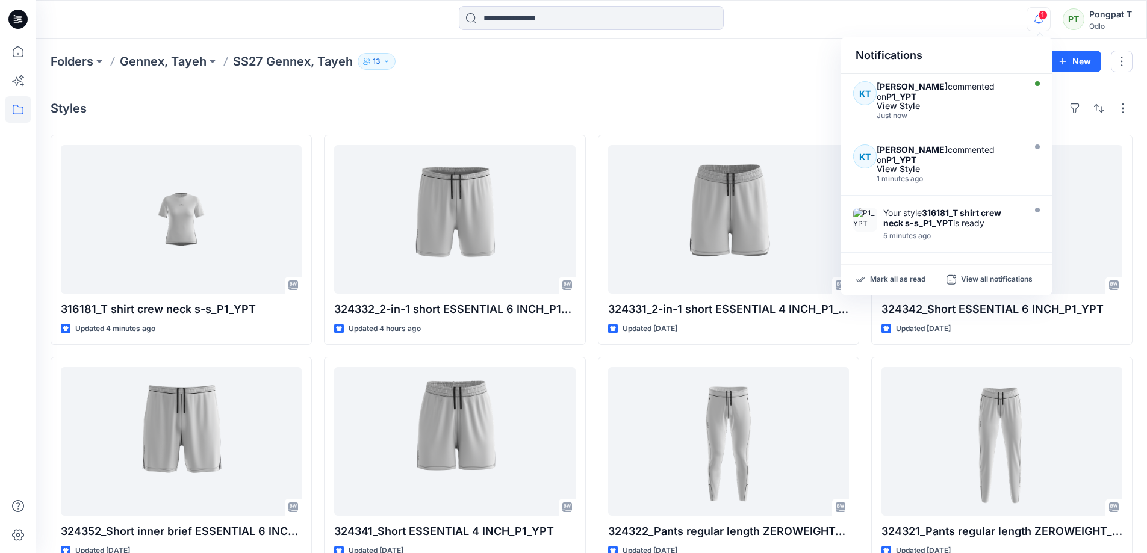
click at [484, 111] on div "Styles" at bounding box center [592, 108] width 1082 height 19
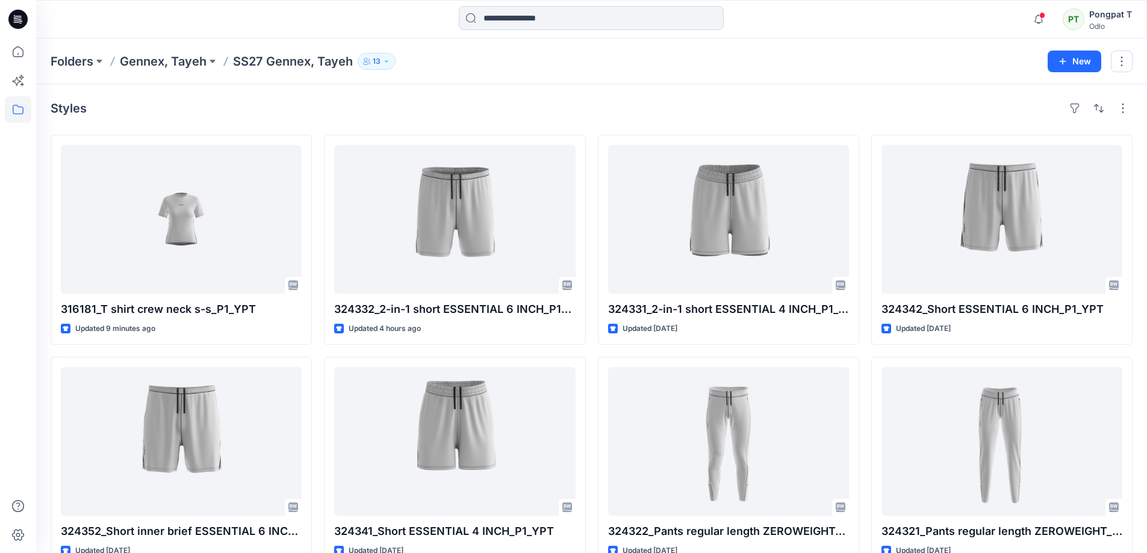
click at [185, 119] on div "Styles 316181_T shirt crew neck s-s_P1_YPT Updated 9 minutes ago 324352_Short i…" at bounding box center [591, 444] width 1111 height 720
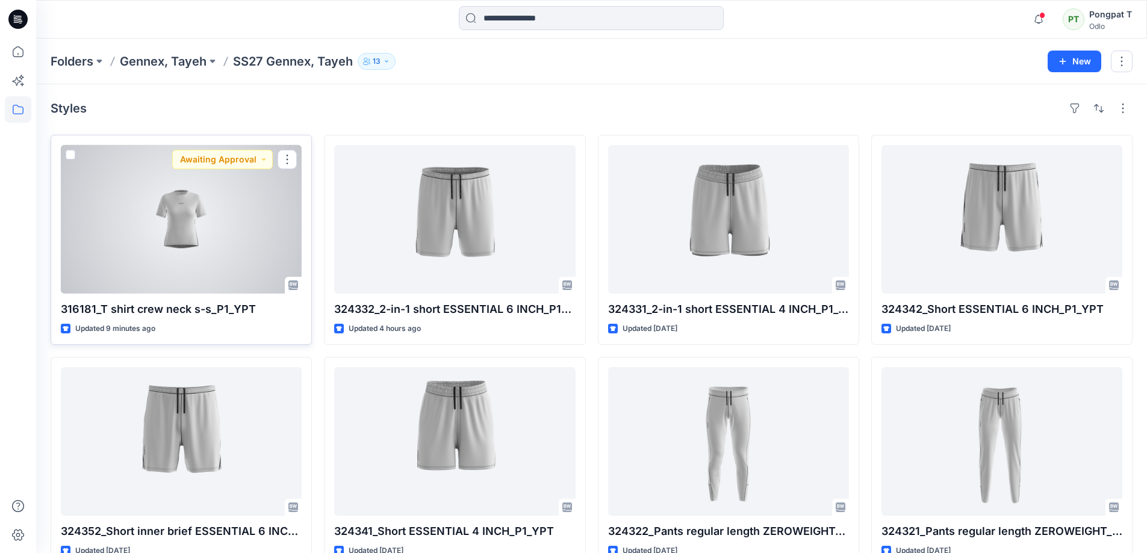
click at [185, 238] on div at bounding box center [181, 219] width 241 height 149
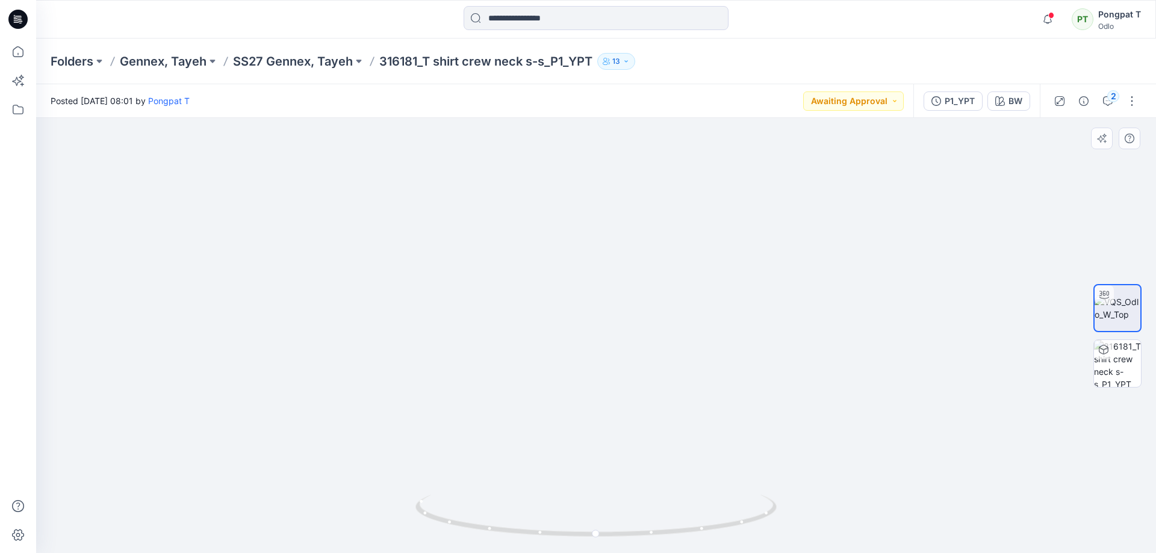
drag, startPoint x: 609, startPoint y: 305, endPoint x: 614, endPoint y: 262, distance: 43.0
click at [614, 262] on img at bounding box center [596, 307] width 601 height 494
drag, startPoint x: 749, startPoint y: 521, endPoint x: 774, endPoint y: 526, distance: 25.1
click at [774, 526] on icon at bounding box center [597, 517] width 364 height 45
click at [1123, 368] on img at bounding box center [1117, 363] width 47 height 47
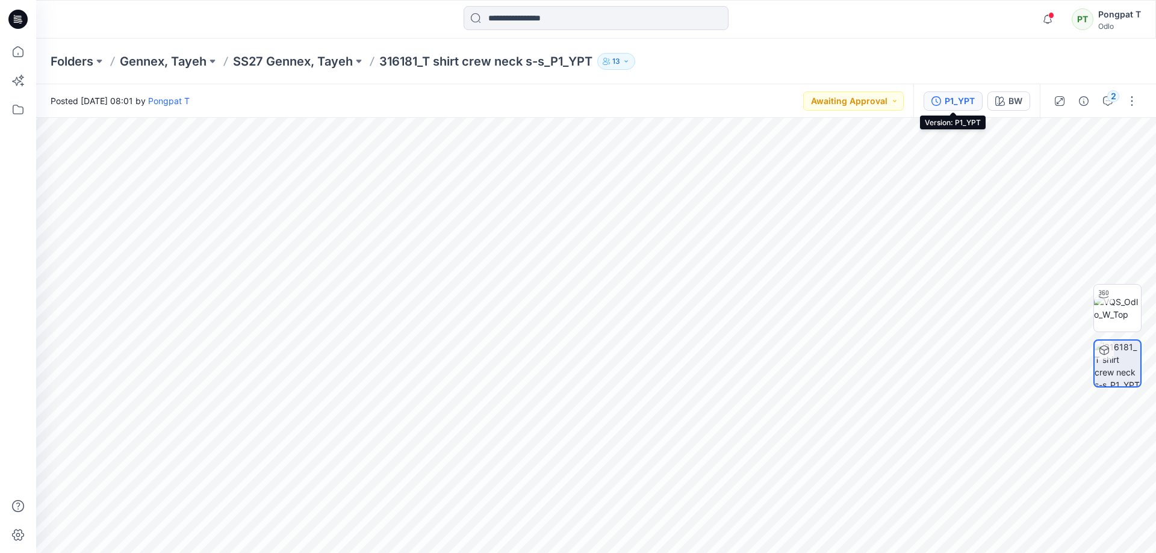
click at [956, 106] on div "P1_YPT" at bounding box center [960, 101] width 30 height 13
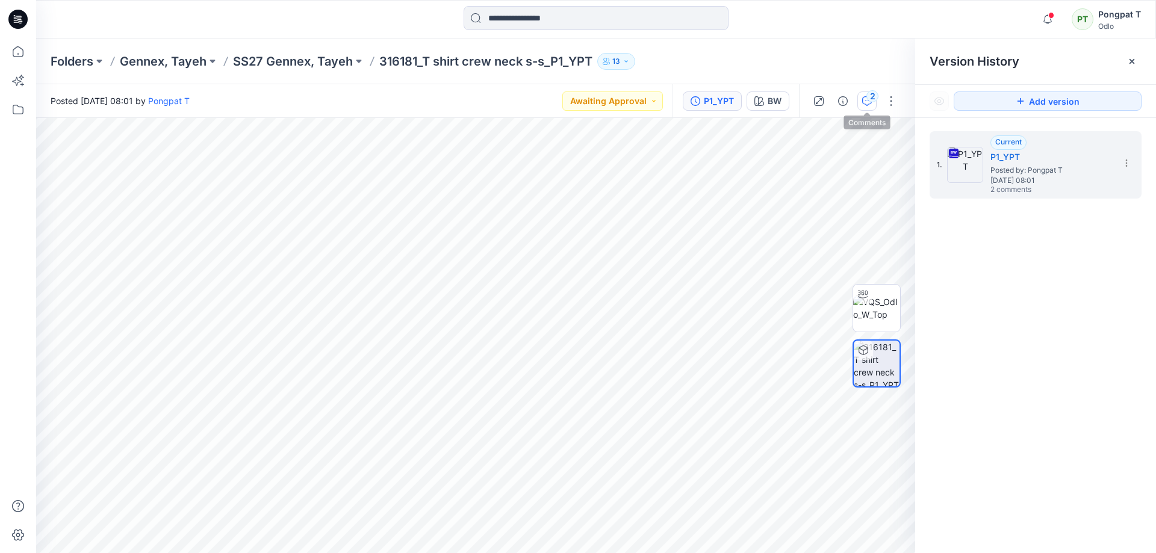
click at [866, 102] on icon "button" at bounding box center [867, 101] width 10 height 10
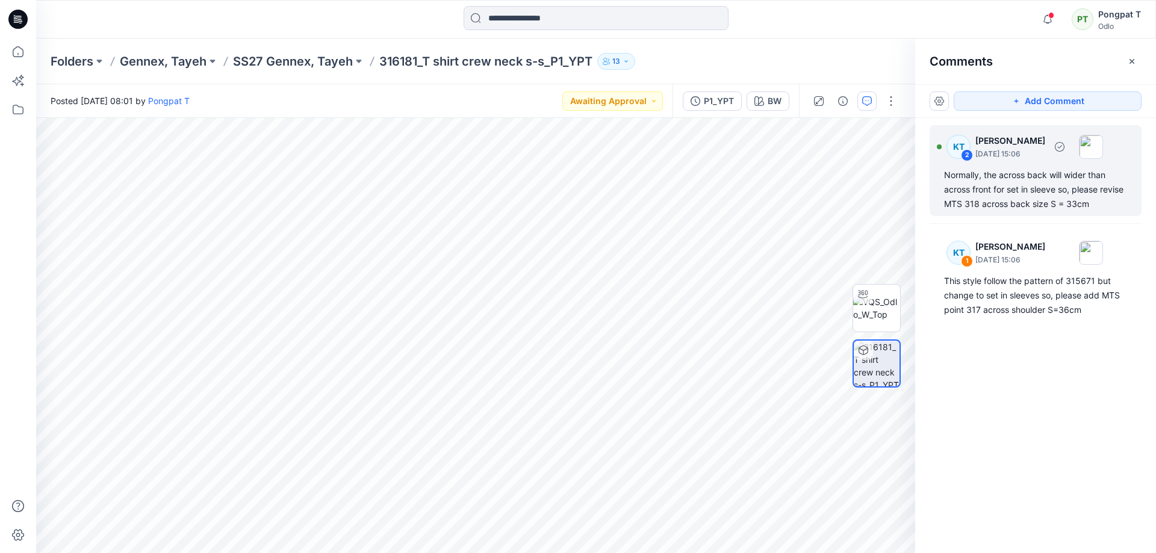
click at [1084, 188] on div "Normally, the across back will wider than across front for set in sleeve so, pl…" at bounding box center [1035, 189] width 183 height 43
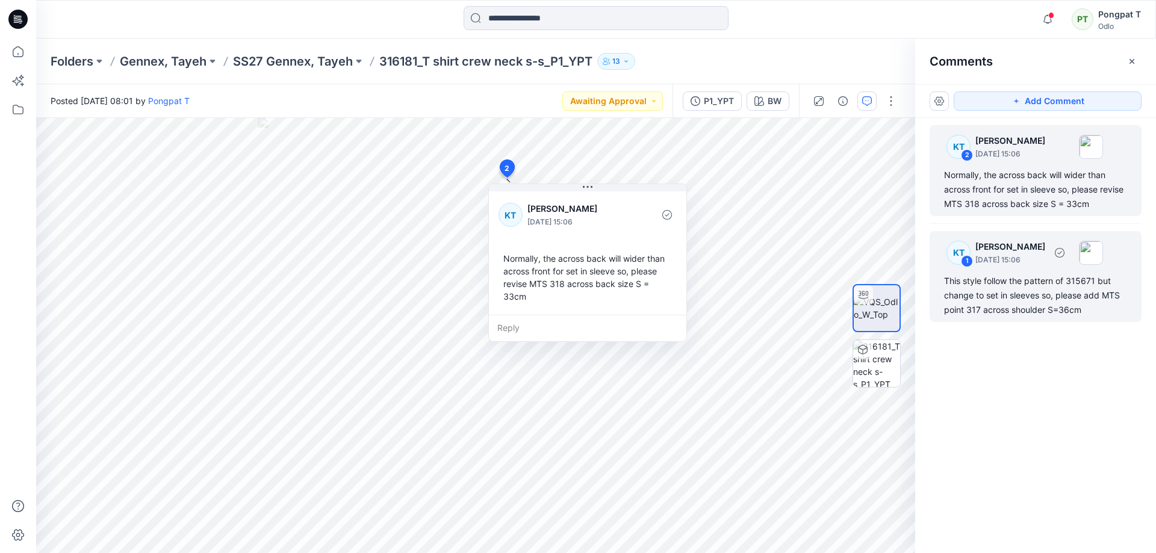
click at [1062, 288] on div "This style follow the pattern of 315671 but change to set in sleeves so, please…" at bounding box center [1035, 295] width 183 height 43
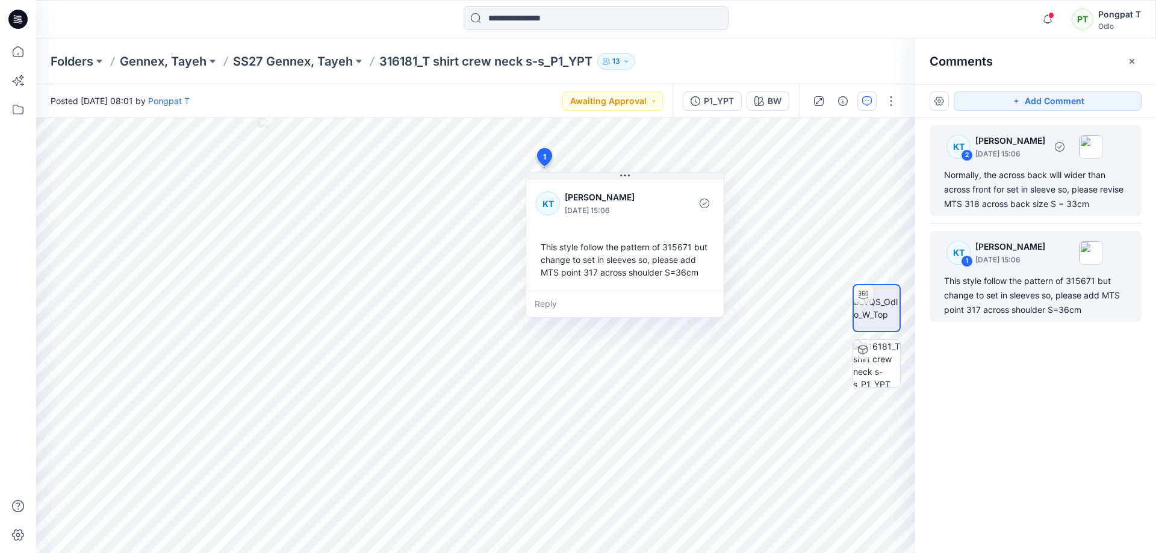
click at [1020, 185] on div "Normally, the across back will wider than across front for set in sleeve so, pl…" at bounding box center [1035, 189] width 183 height 43
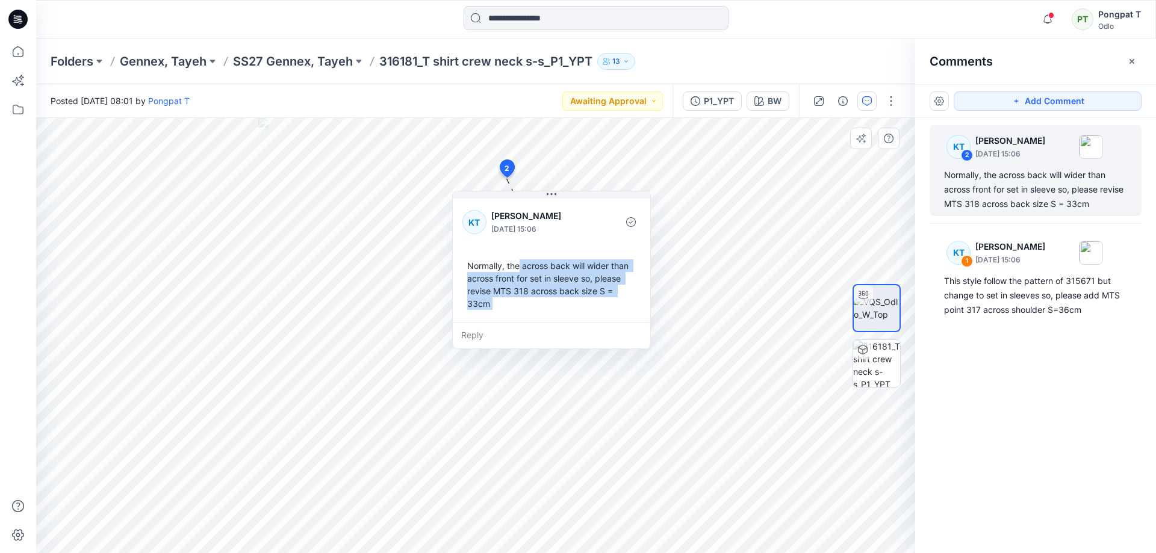
drag, startPoint x: 556, startPoint y: 247, endPoint x: 517, endPoint y: 262, distance: 41.4
click at [517, 261] on div "Normally, the across back will wider than across front for set in sleeve so, pl…" at bounding box center [551, 285] width 178 height 60
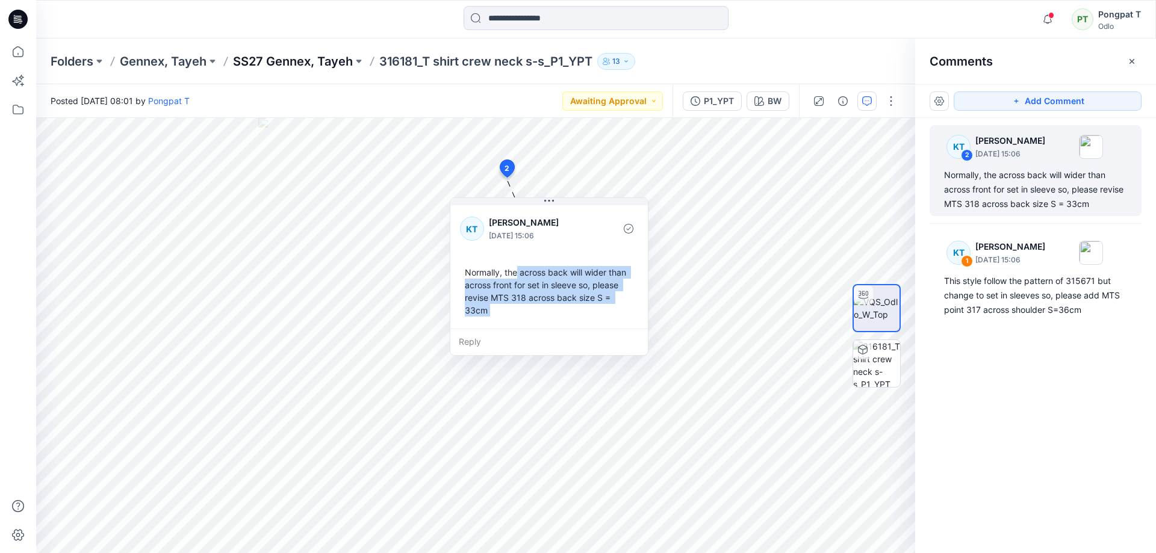
click at [271, 58] on p "SS27 Gennex, Tayeh" at bounding box center [293, 61] width 120 height 17
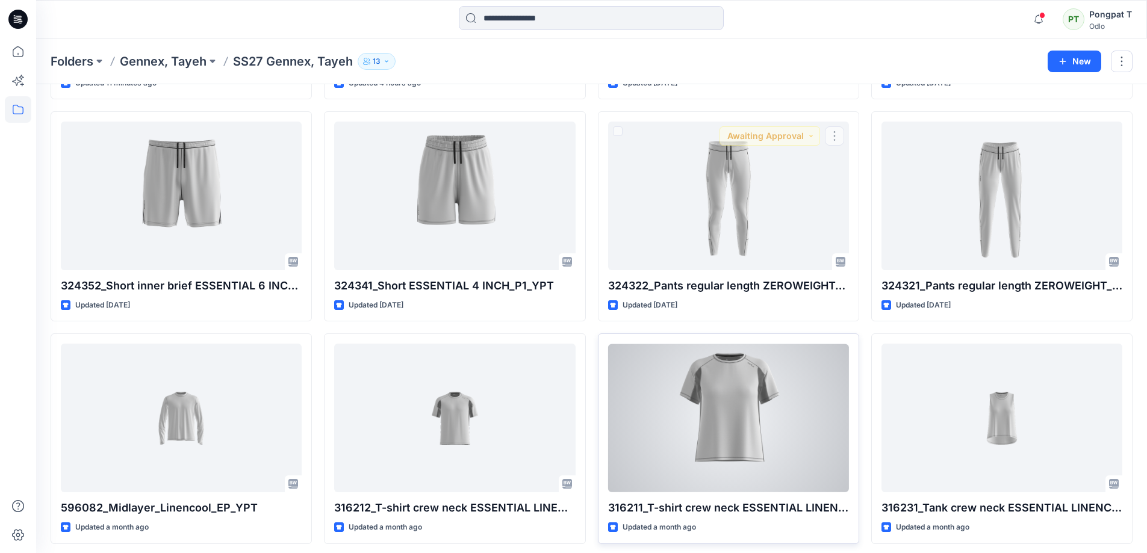
scroll to position [251, 0]
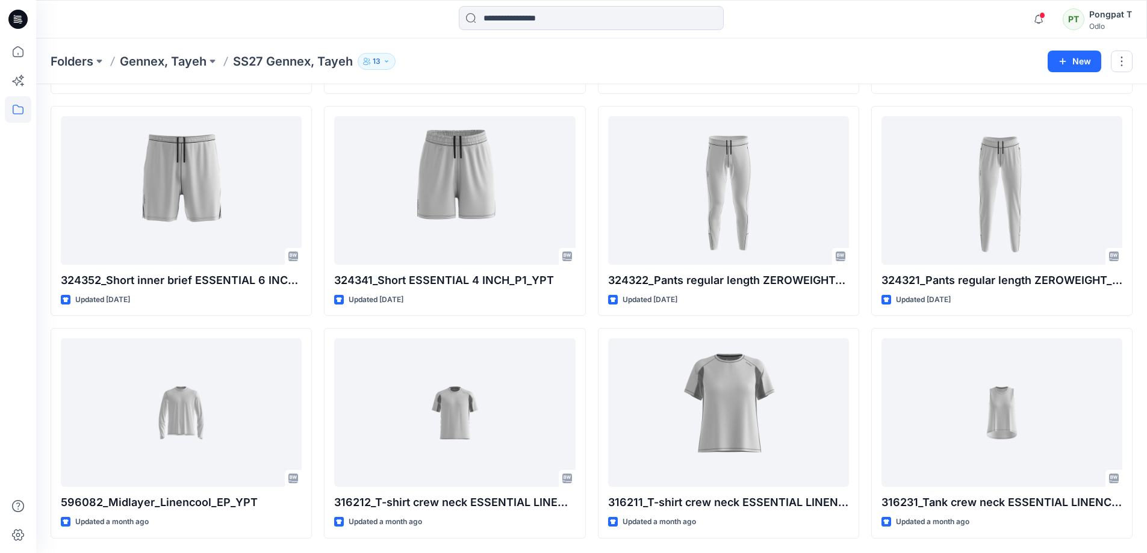
click at [654, 323] on div "324331_2-in-1 short ESSENTIAL 4 INCH_P1_YPT Updated 2 days ago 324322_Pants reg…" at bounding box center [728, 211] width 261 height 655
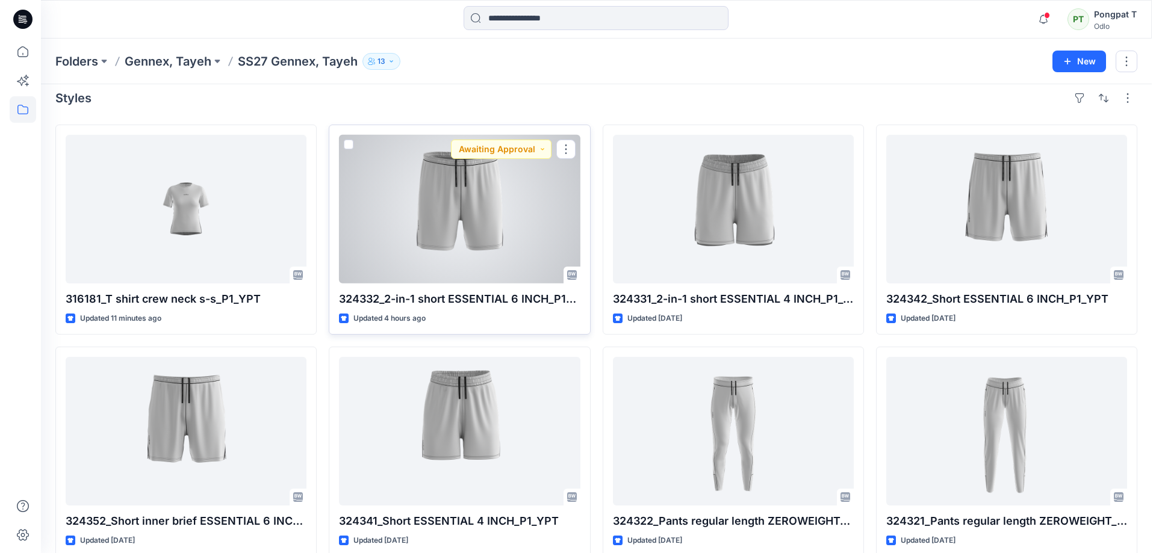
scroll to position [0, 0]
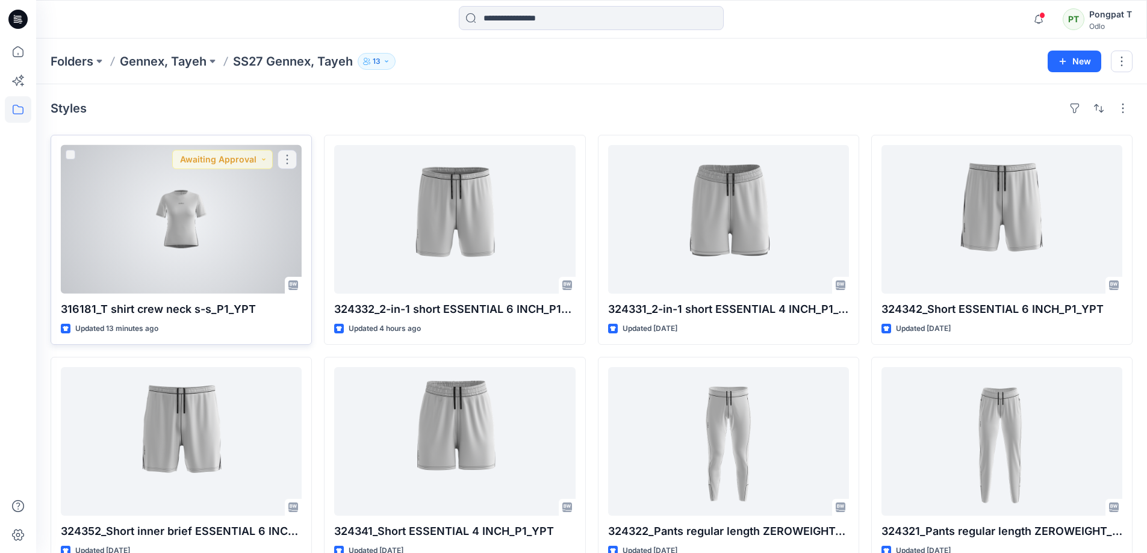
click at [144, 211] on div at bounding box center [181, 219] width 241 height 149
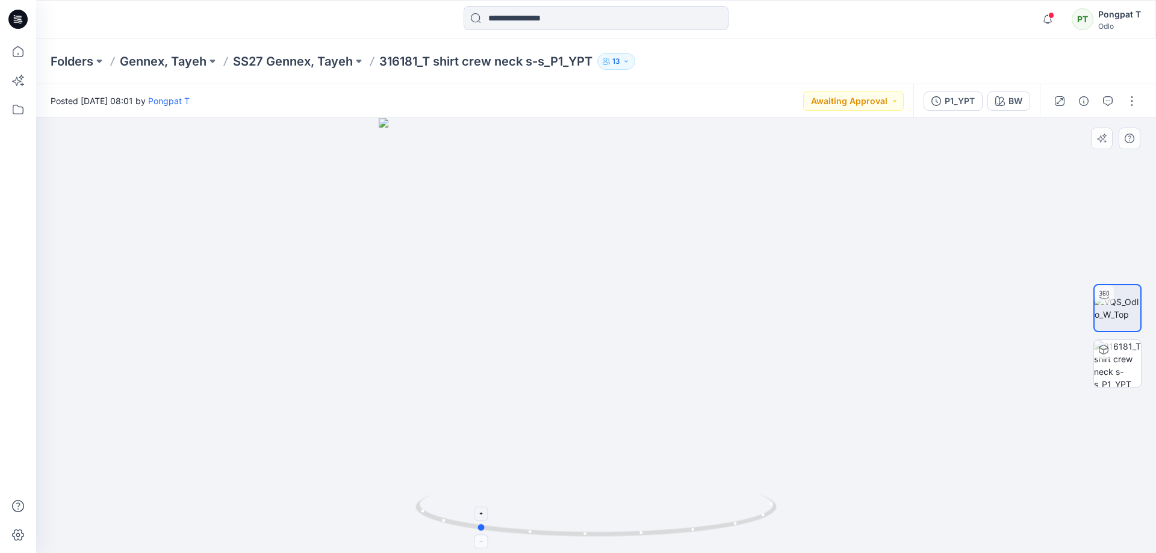
drag, startPoint x: 739, startPoint y: 528, endPoint x: 621, endPoint y: 535, distance: 118.8
click at [621, 535] on icon at bounding box center [597, 517] width 364 height 45
drag, startPoint x: 655, startPoint y: 202, endPoint x: 665, endPoint y: 450, distance: 248.2
click at [664, 464] on img at bounding box center [604, 116] width 1761 height 874
drag, startPoint x: 673, startPoint y: 327, endPoint x: 664, endPoint y: 392, distance: 65.0
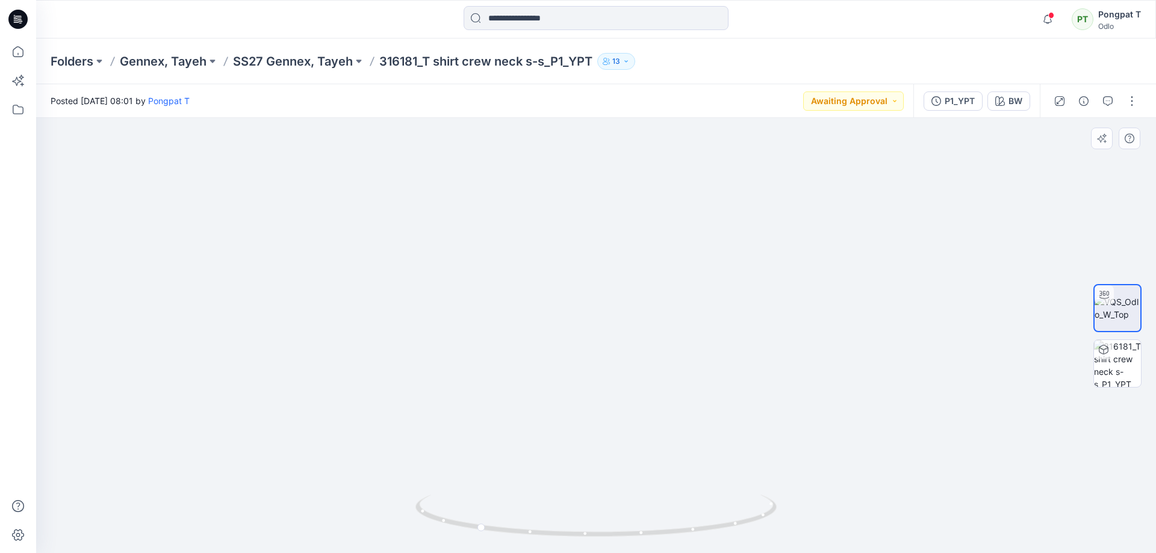
click at [664, 392] on img at bounding box center [580, 238] width 1761 height 629
drag, startPoint x: 724, startPoint y: 526, endPoint x: 687, endPoint y: 534, distance: 38.3
click at [687, 534] on icon at bounding box center [597, 517] width 364 height 45
drag, startPoint x: 652, startPoint y: 238, endPoint x: 643, endPoint y: 288, distance: 50.2
click at [643, 294] on img at bounding box center [595, 293] width 932 height 521
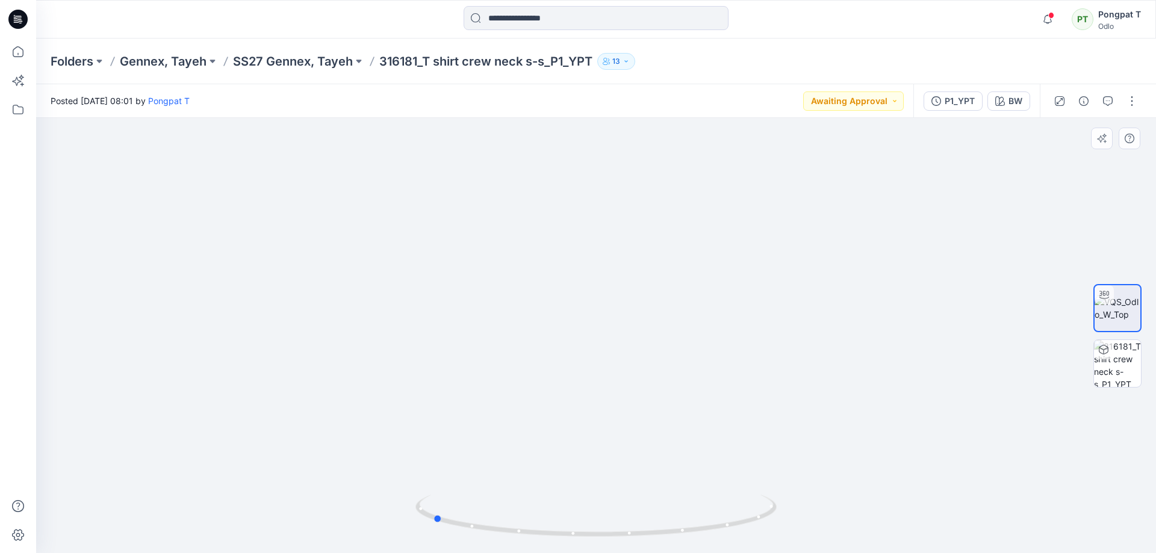
drag, startPoint x: 642, startPoint y: 489, endPoint x: 641, endPoint y: 275, distance: 214.3
click at [641, 275] on div at bounding box center [596, 335] width 1120 height 435
drag, startPoint x: 787, startPoint y: 512, endPoint x: 730, endPoint y: 529, distance: 59.6
click at [730, 529] on div at bounding box center [596, 335] width 1120 height 435
drag, startPoint x: 697, startPoint y: 531, endPoint x: 641, endPoint y: 540, distance: 57.3
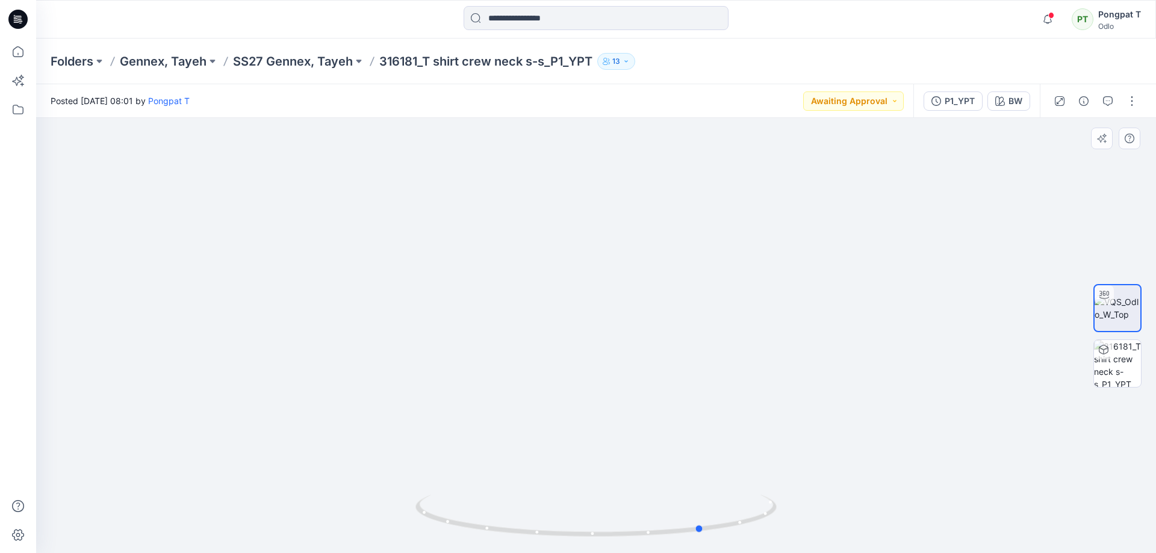
click at [641, 540] on div at bounding box center [595, 523] width 361 height 60
drag, startPoint x: 575, startPoint y: 414, endPoint x: 579, endPoint y: 172, distance: 242.0
click at [576, 188] on img at bounding box center [586, 128] width 1595 height 851
drag, startPoint x: 619, startPoint y: 337, endPoint x: 716, endPoint y: 110, distance: 247.6
click at [716, 110] on div "Posted Monday, September 15, 2025 08:01 by Pongpat T Awaiting Approval P1_YPT B…" at bounding box center [596, 318] width 1120 height 469
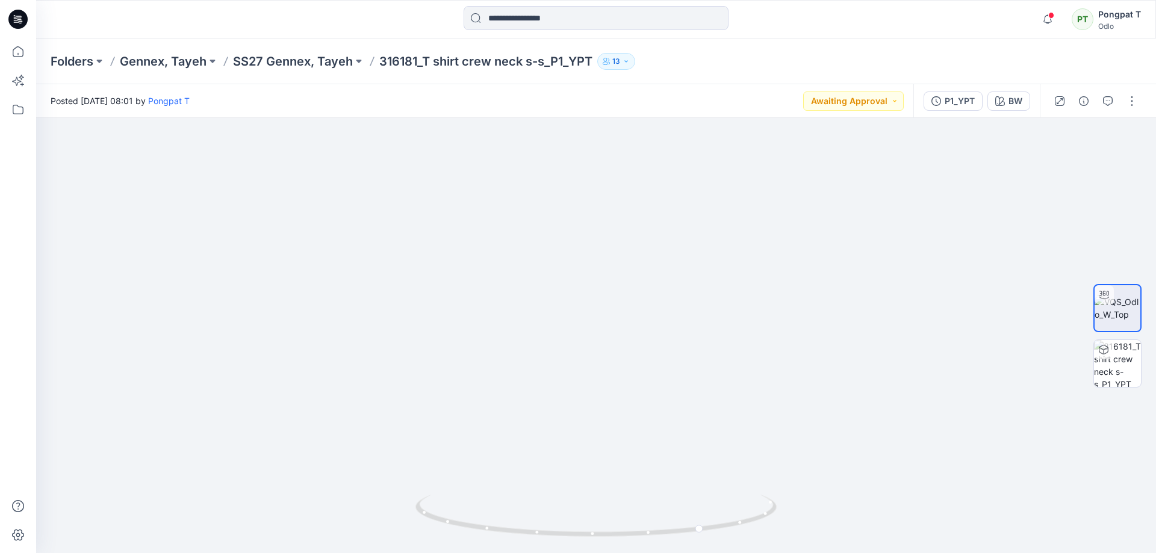
drag, startPoint x: 728, startPoint y: 315, endPoint x: 713, endPoint y: 101, distance: 215.4
click at [713, 101] on div "Posted Monday, September 15, 2025 08:01 by Pongpat T Awaiting Approval P1_YPT B…" at bounding box center [596, 318] width 1120 height 469
drag, startPoint x: 737, startPoint y: 233, endPoint x: 702, endPoint y: 90, distance: 146.9
click at [702, 90] on div "Posted Monday, September 15, 2025 08:01 by Pongpat T Awaiting Approval P1_YPT B…" at bounding box center [596, 318] width 1120 height 469
drag, startPoint x: 746, startPoint y: 482, endPoint x: 681, endPoint y: 495, distance: 66.8
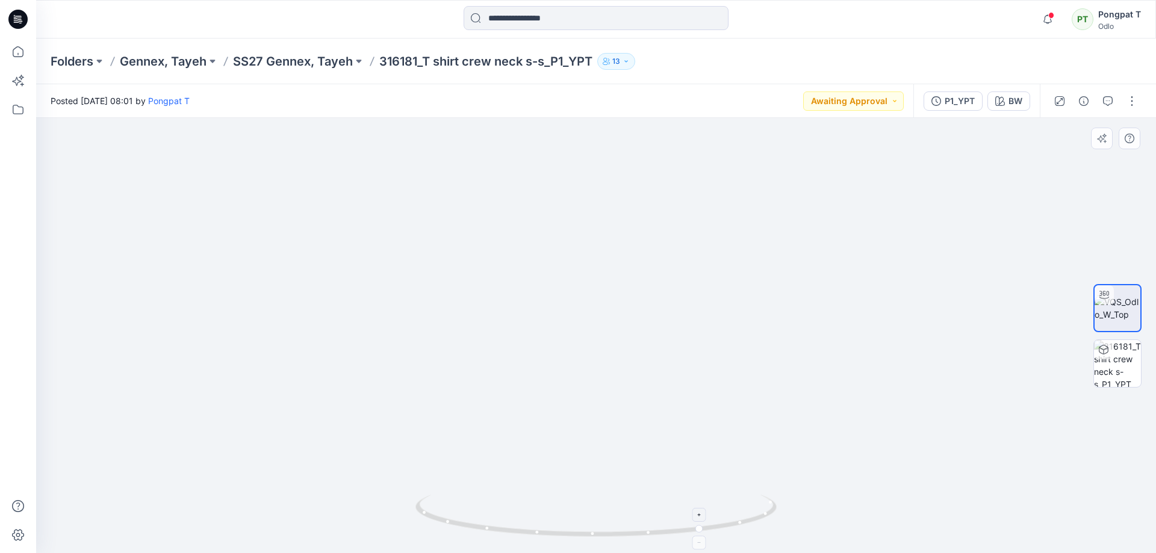
click at [680, 495] on div at bounding box center [596, 335] width 1120 height 435
drag, startPoint x: 730, startPoint y: 521, endPoint x: 1134, endPoint y: 449, distance: 409.7
click at [579, 545] on div at bounding box center [595, 523] width 361 height 60
click at [1123, 374] on img at bounding box center [1117, 363] width 47 height 47
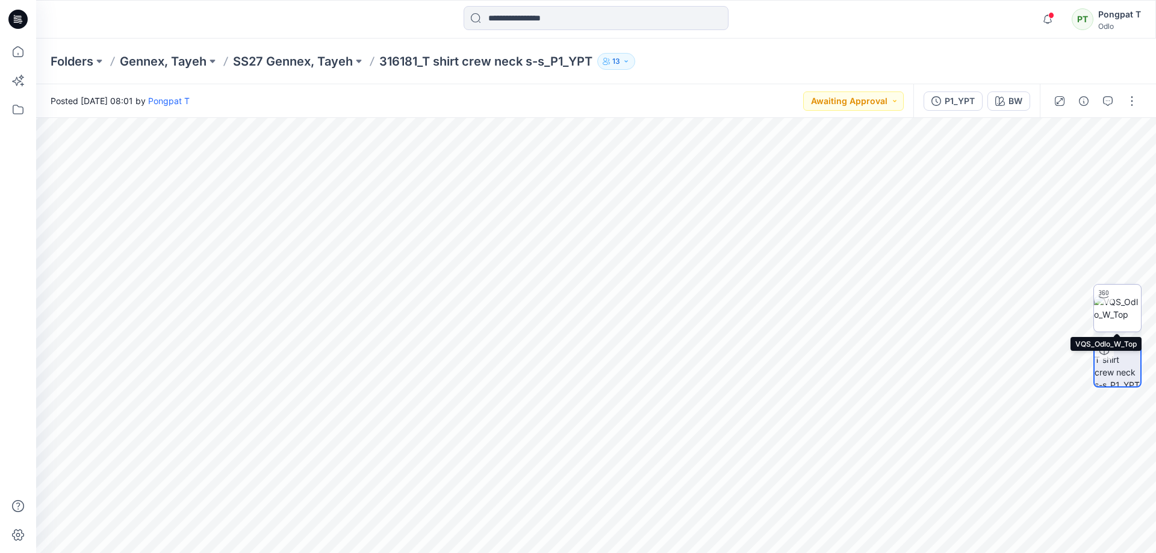
click at [1117, 312] on img at bounding box center [1117, 308] width 47 height 25
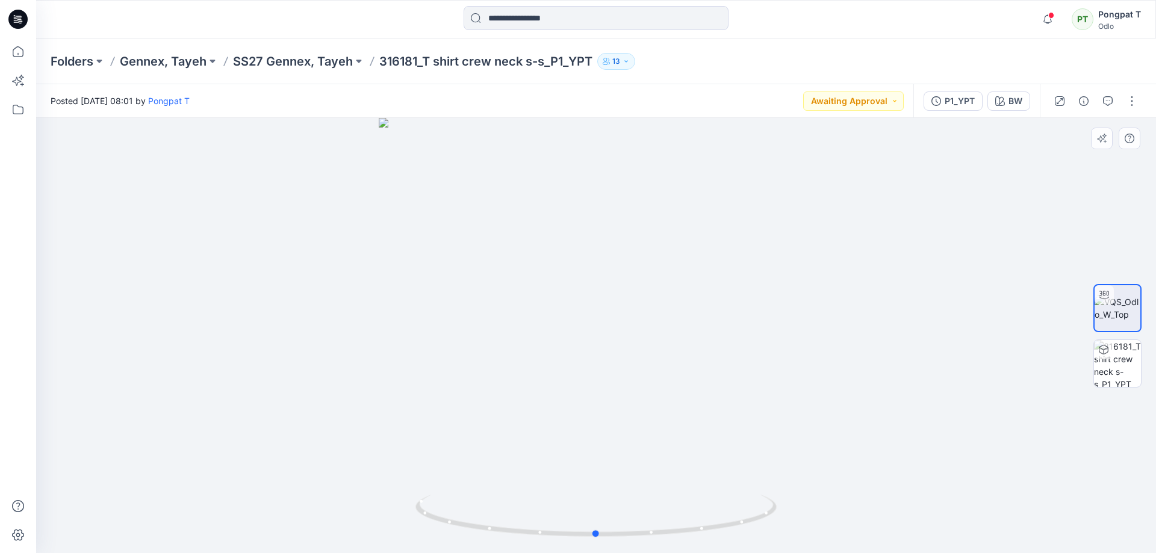
click at [209, 264] on div at bounding box center [596, 335] width 1120 height 435
